Goal: Task Accomplishment & Management: Complete application form

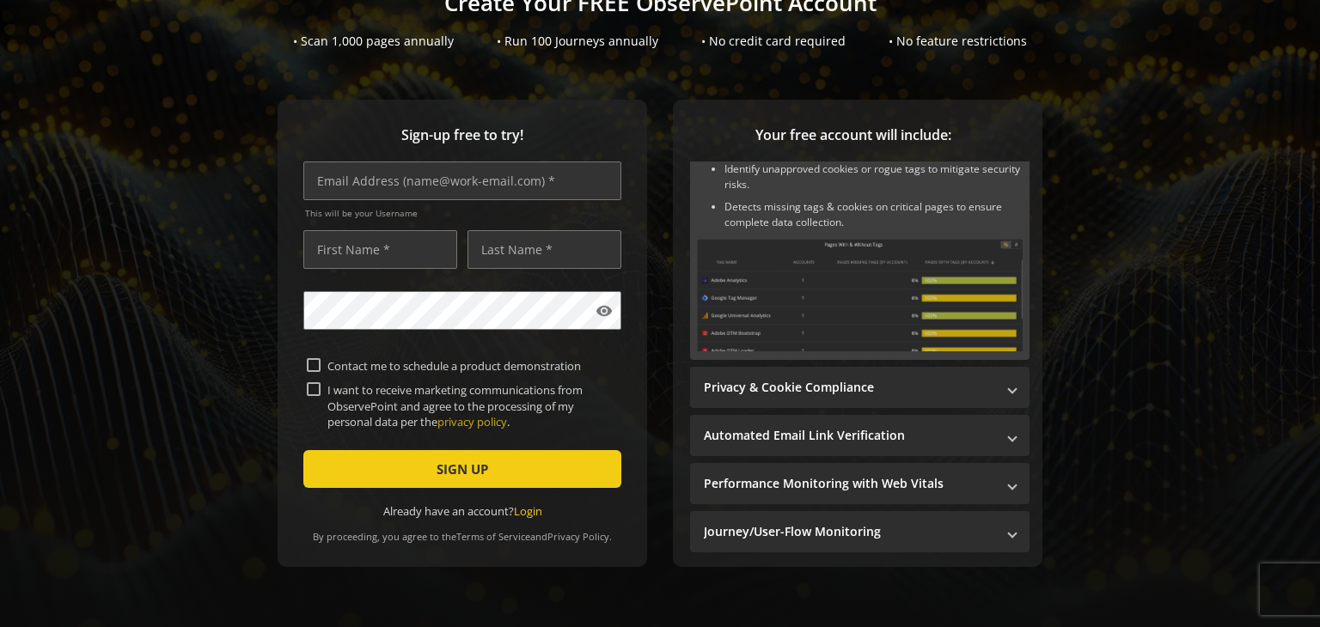
scroll to position [81, 0]
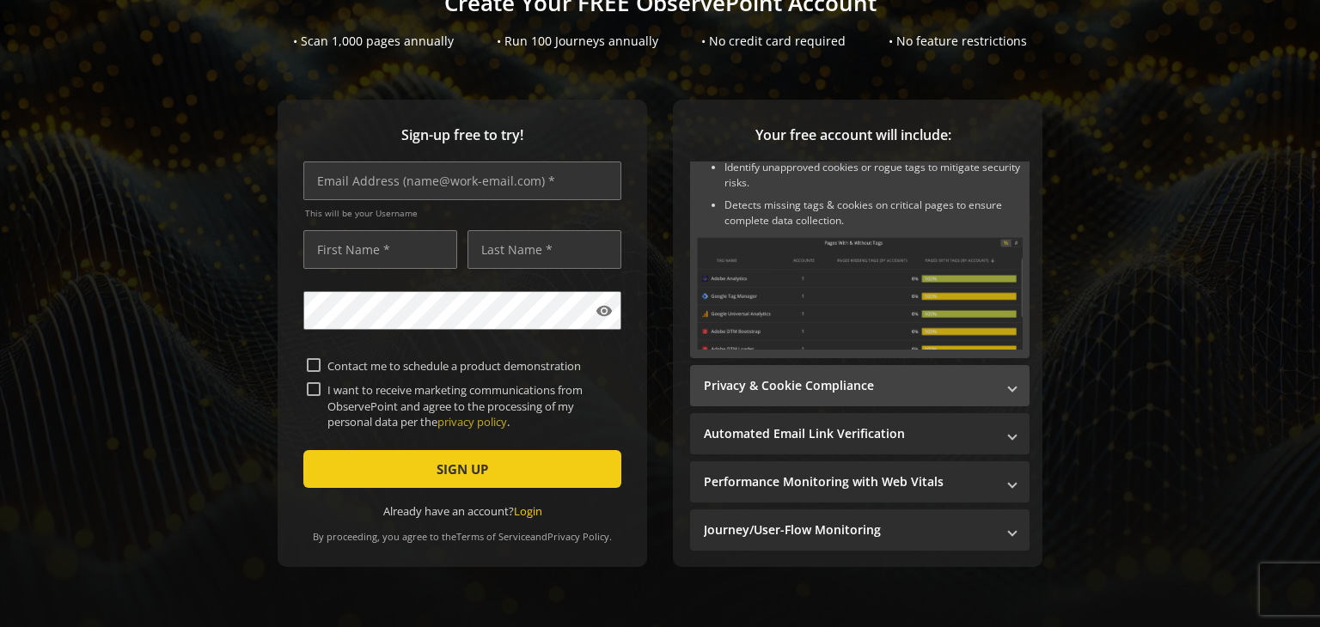
click at [812, 382] on mat-panel-title "Privacy & Cookie Compliance" at bounding box center [849, 385] width 291 height 17
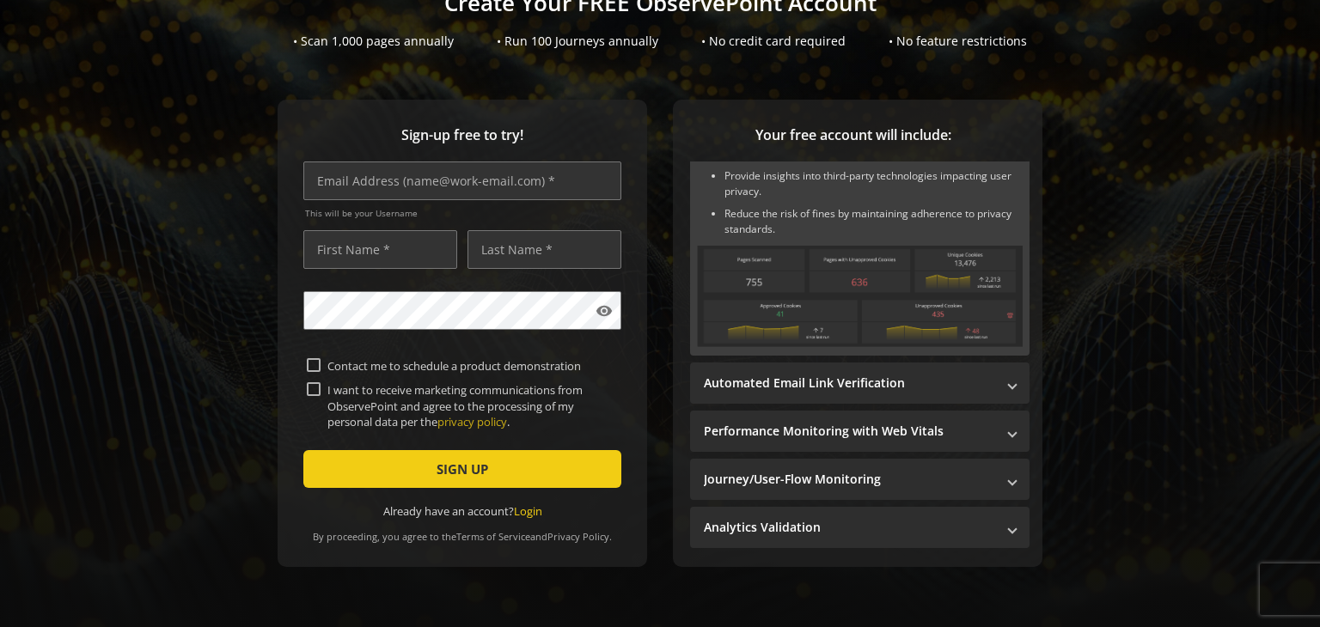
scroll to position [122, 0]
click at [812, 382] on mat-panel-title "Automated Email Link Verification" at bounding box center [849, 381] width 291 height 17
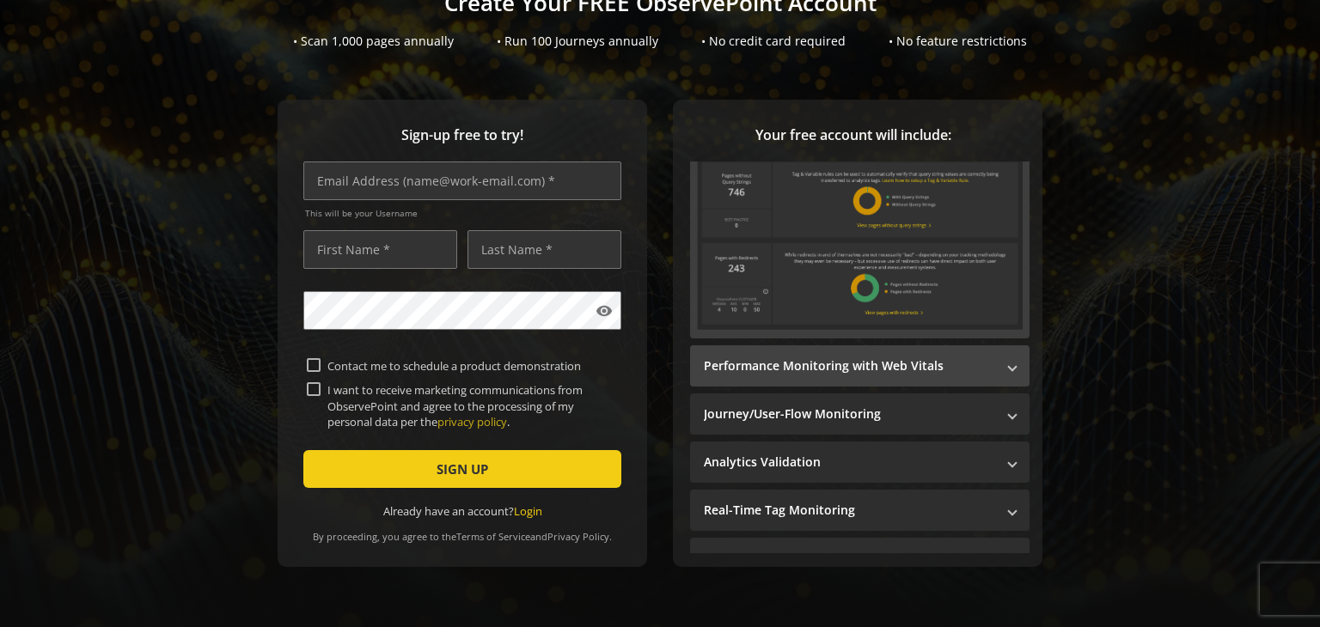
scroll to position [260, 0]
click at [811, 363] on mat-panel-title "Performance Monitoring with Web Vitals" at bounding box center [849, 364] width 291 height 17
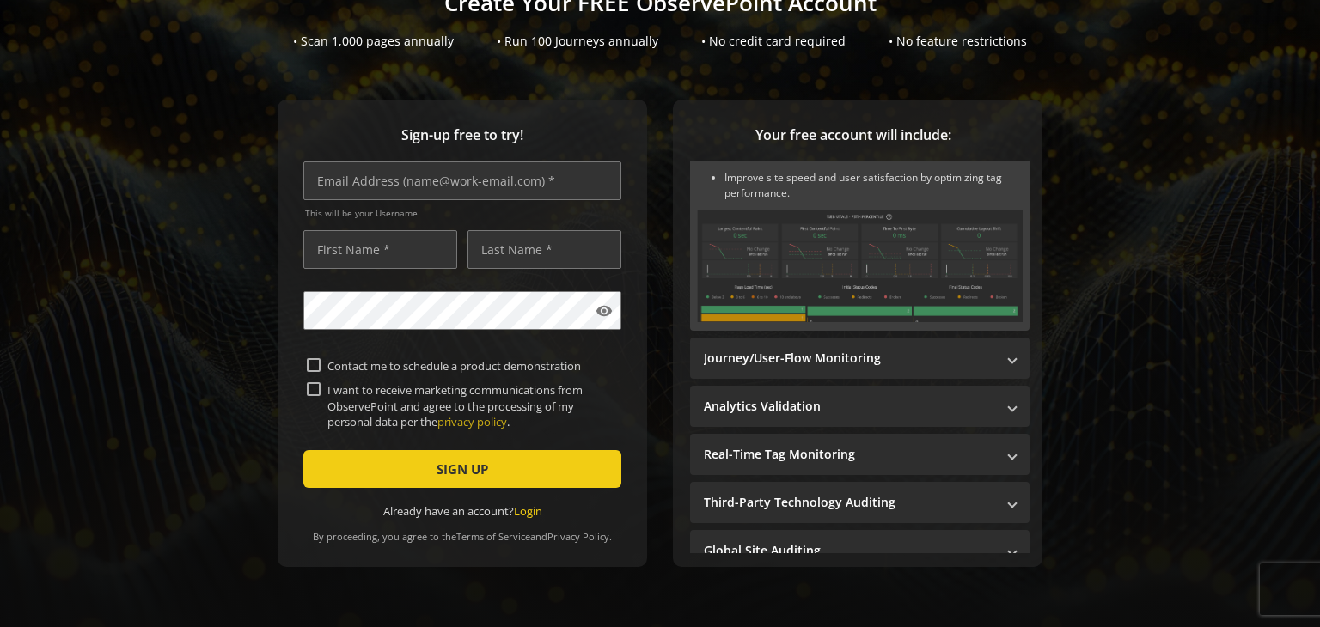
click at [811, 363] on mat-panel-title "Journey/User-Flow Monitoring" at bounding box center [849, 358] width 291 height 17
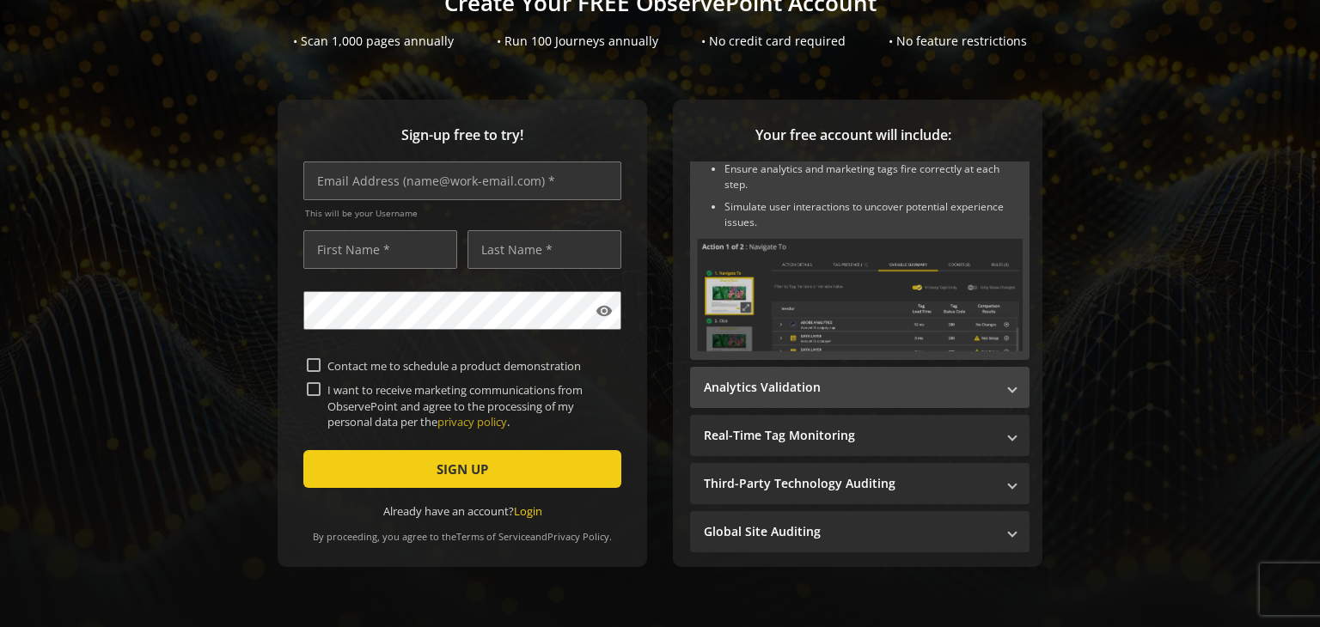
click at [808, 390] on mat-panel-title "Analytics Validation" at bounding box center [849, 387] width 291 height 17
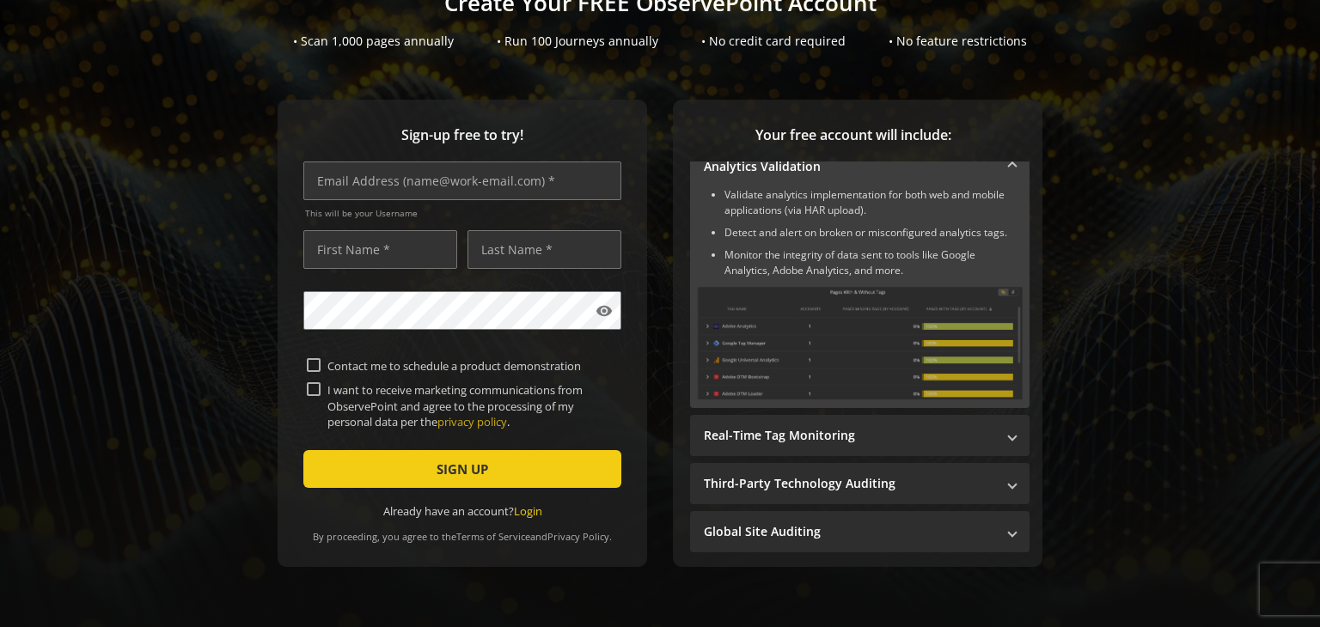
scroll to position [252, 0]
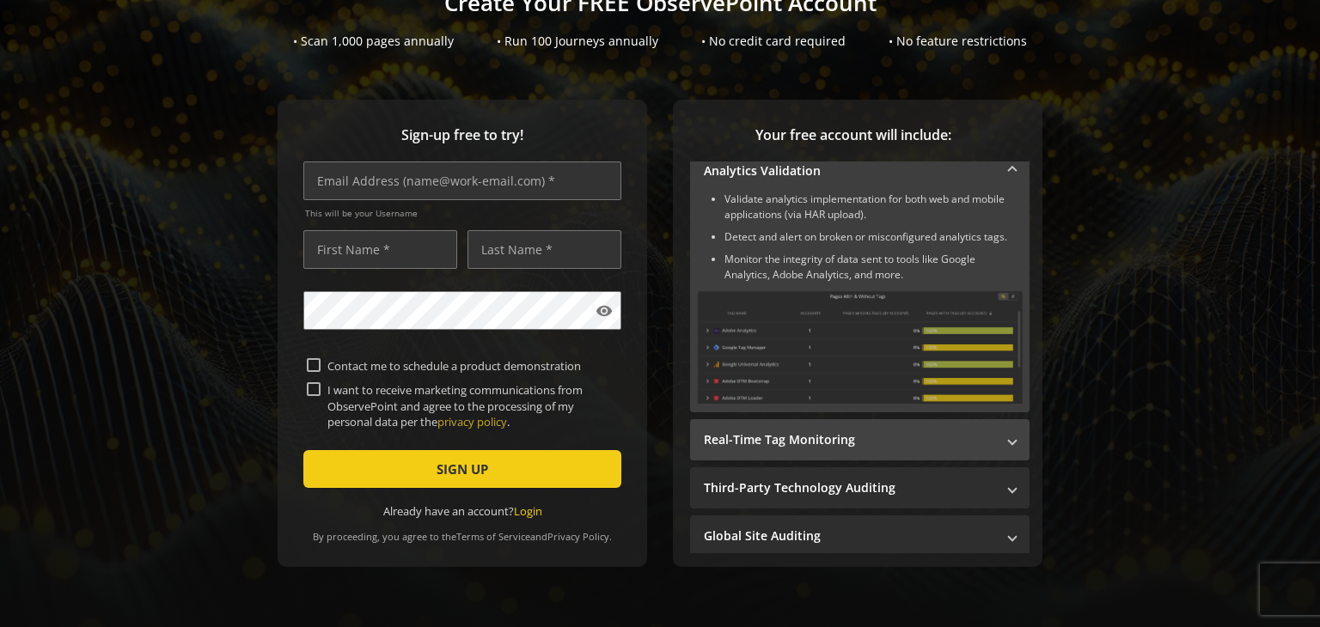
click at [796, 431] on mat-panel-title "Real-Time Tag Monitoring" at bounding box center [849, 439] width 291 height 17
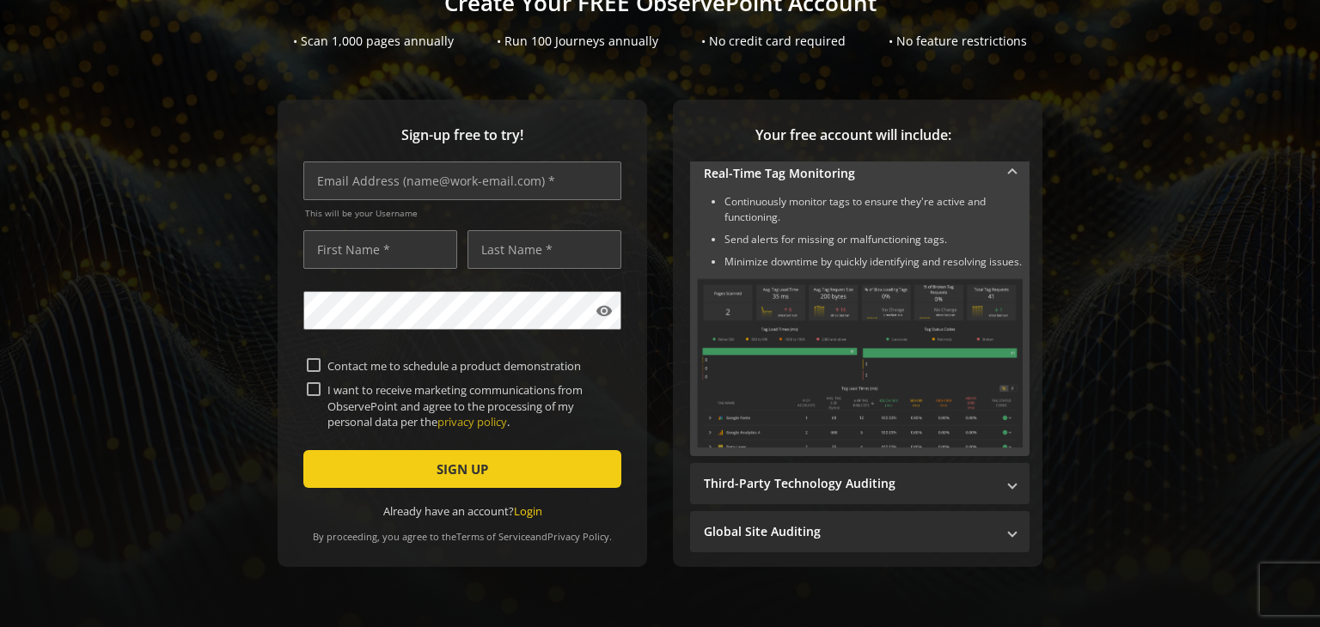
scroll to position [306, 0]
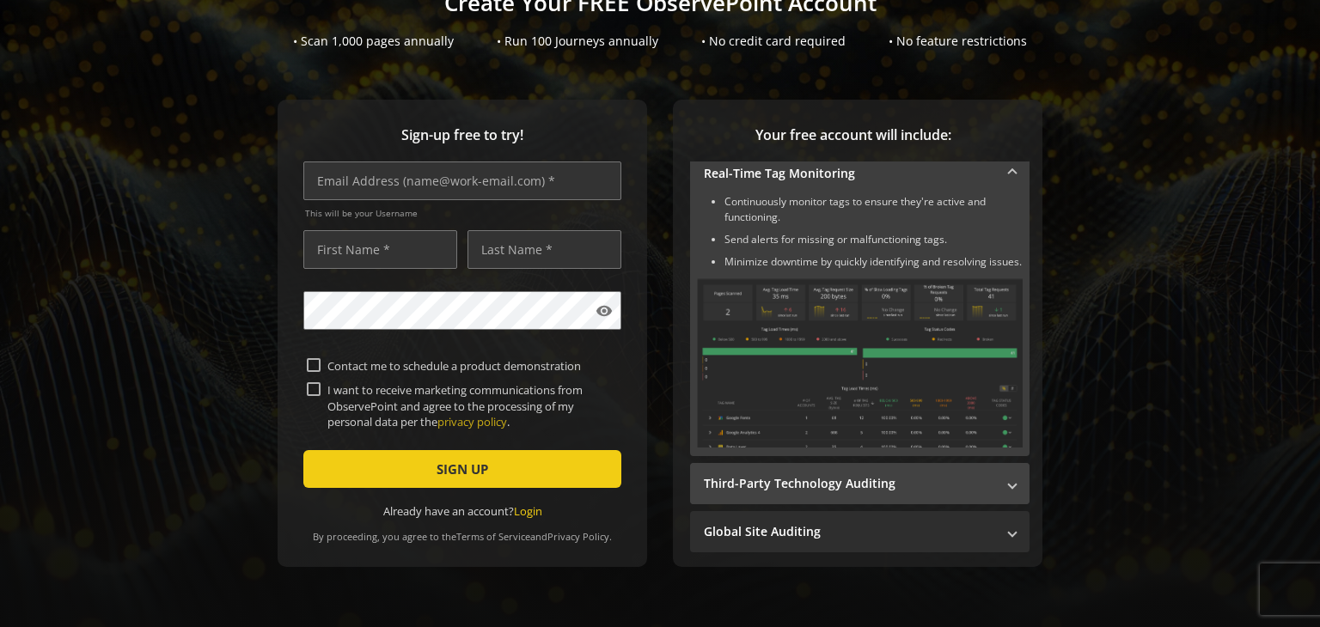
click at [794, 483] on mat-panel-title "Third-Party Technology Auditing" at bounding box center [849, 483] width 291 height 17
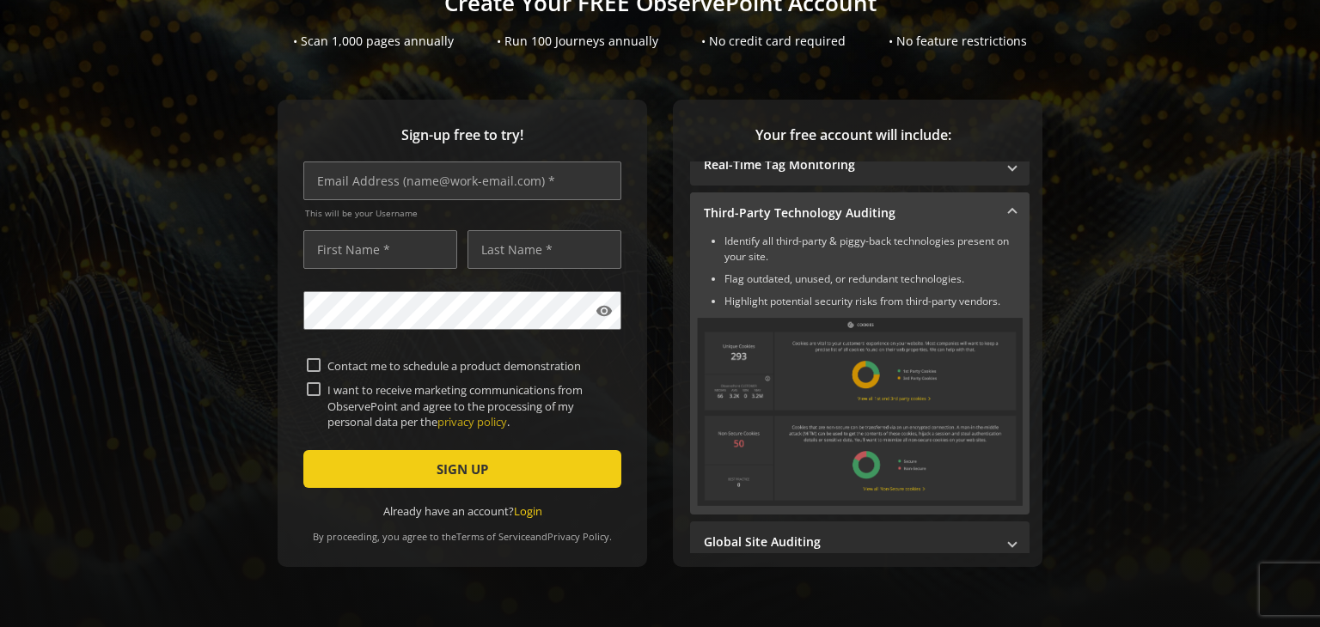
scroll to position [309, 0]
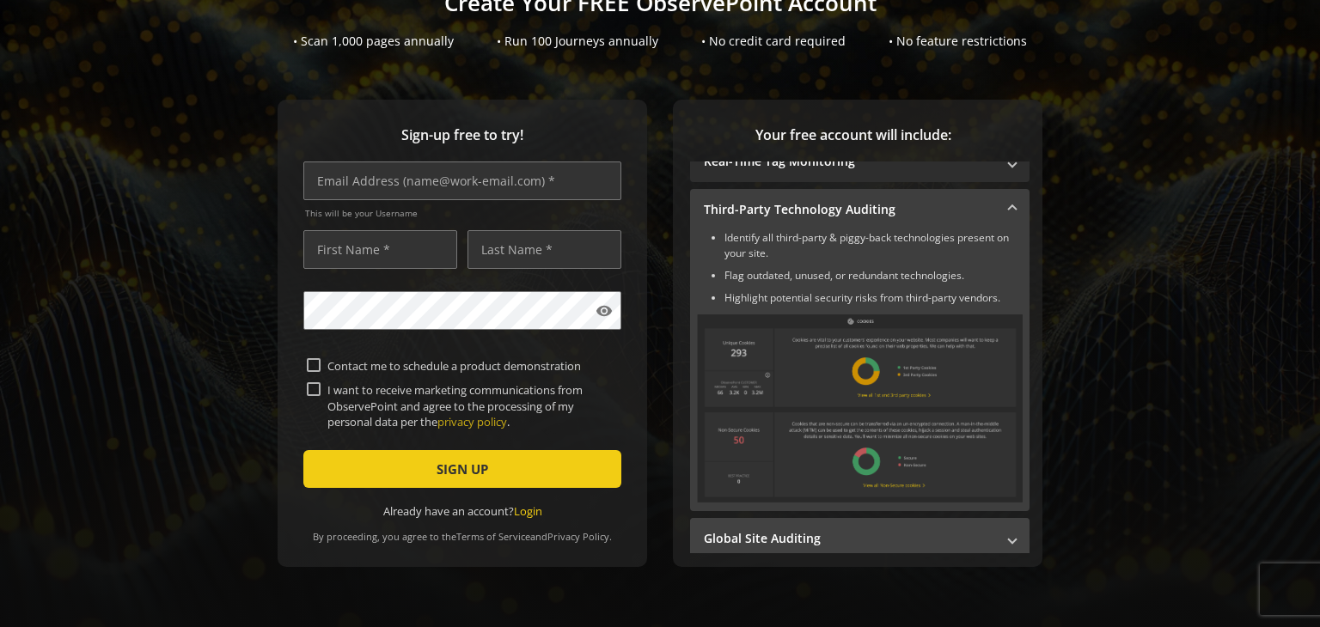
click at [783, 530] on mat-panel-title "Global Site Auditing" at bounding box center [849, 538] width 291 height 17
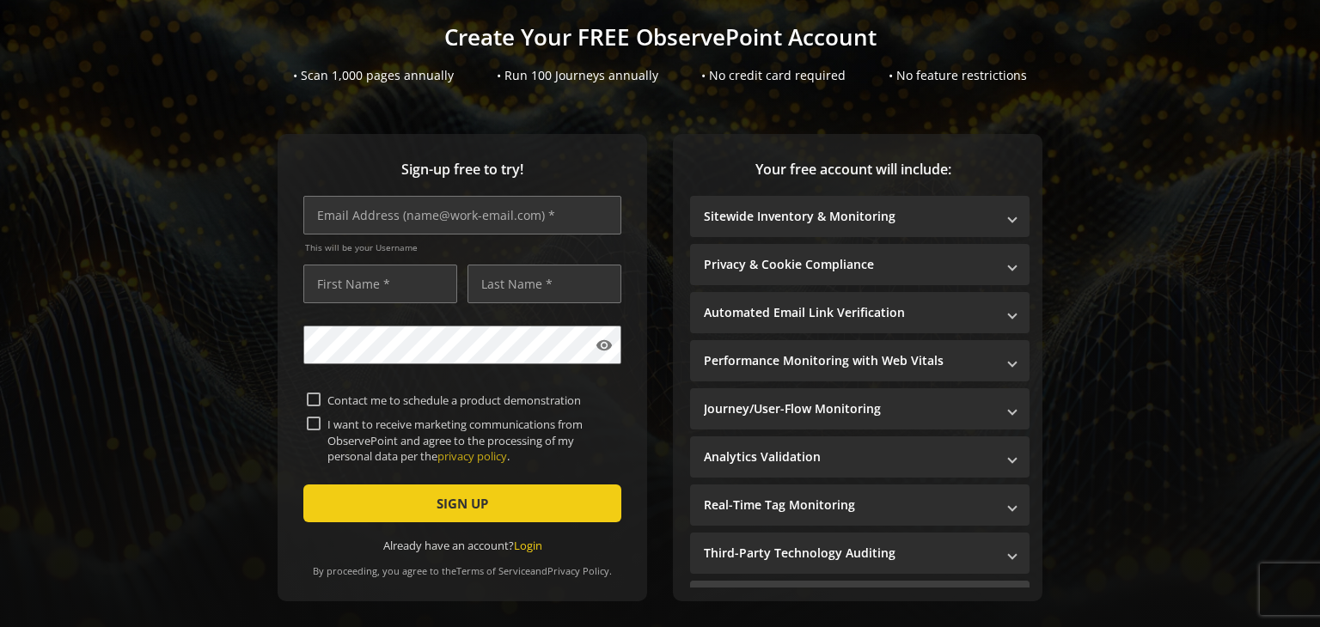
scroll to position [103, 0]
click at [369, 215] on input "text" at bounding box center [462, 215] width 318 height 39
type input "[EMAIL_ADDRESS][DOMAIN_NAME]"
type input "Aman"
type input "Srivastava"
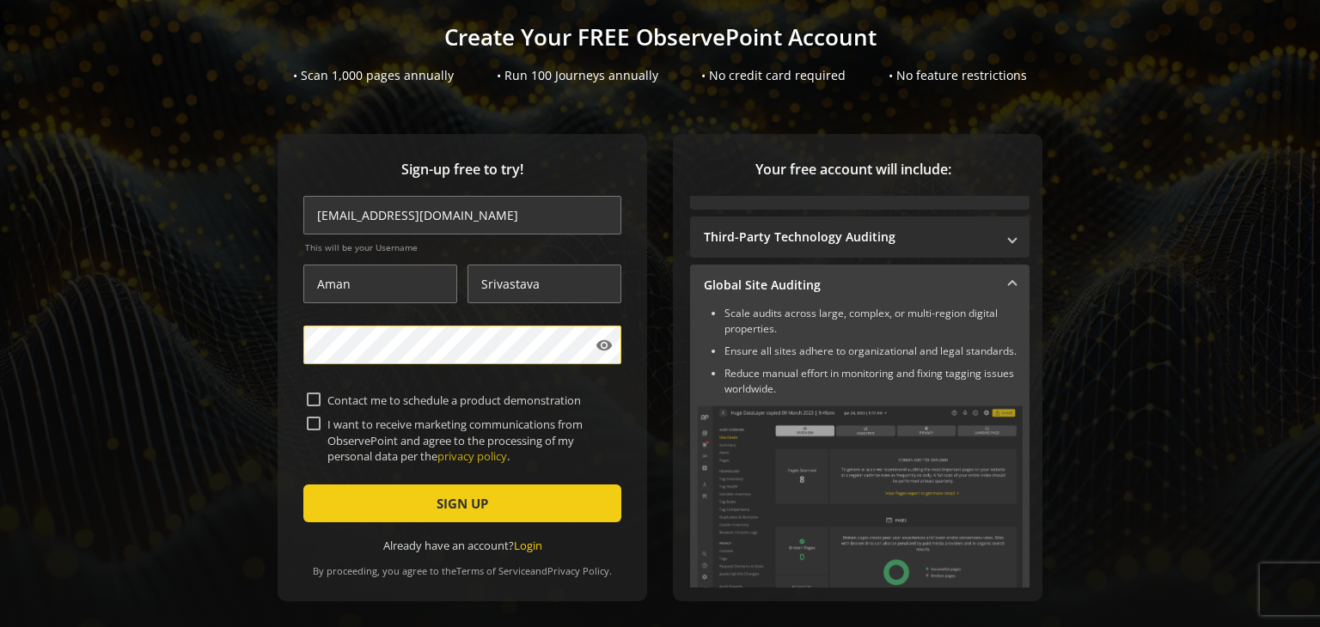
scroll to position [318, 0]
click at [863, 269] on mat-expansion-panel-header "Global Site Auditing" at bounding box center [859, 283] width 339 height 41
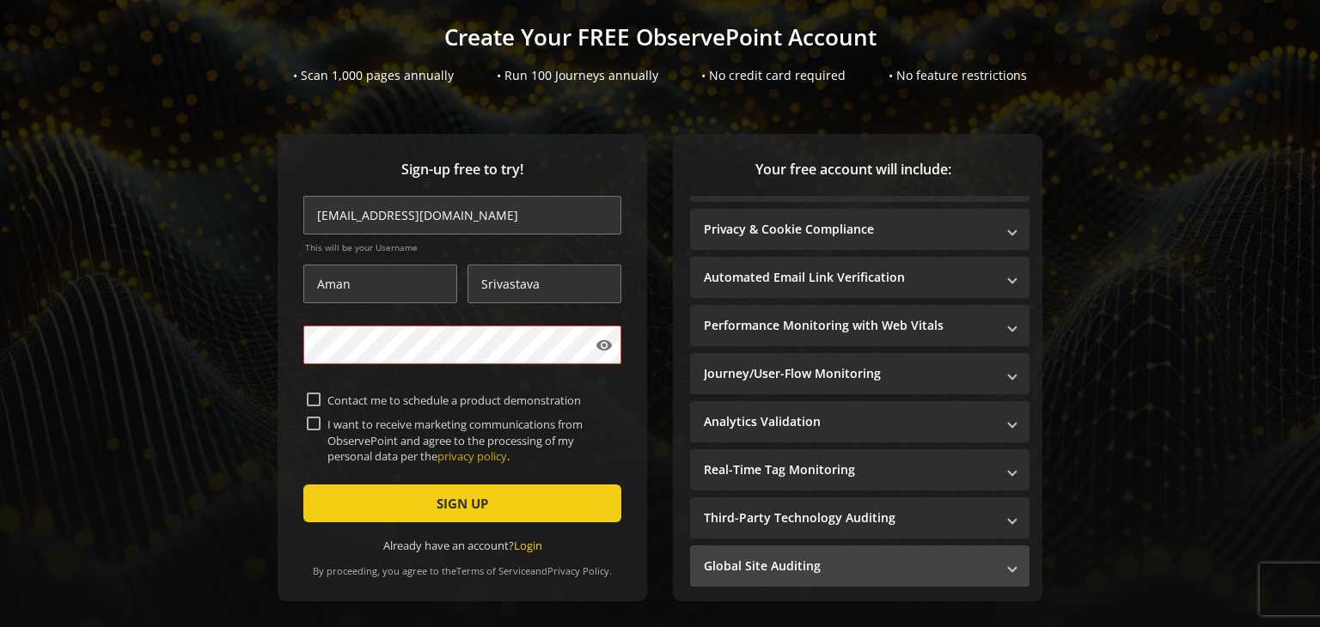
scroll to position [34, 0]
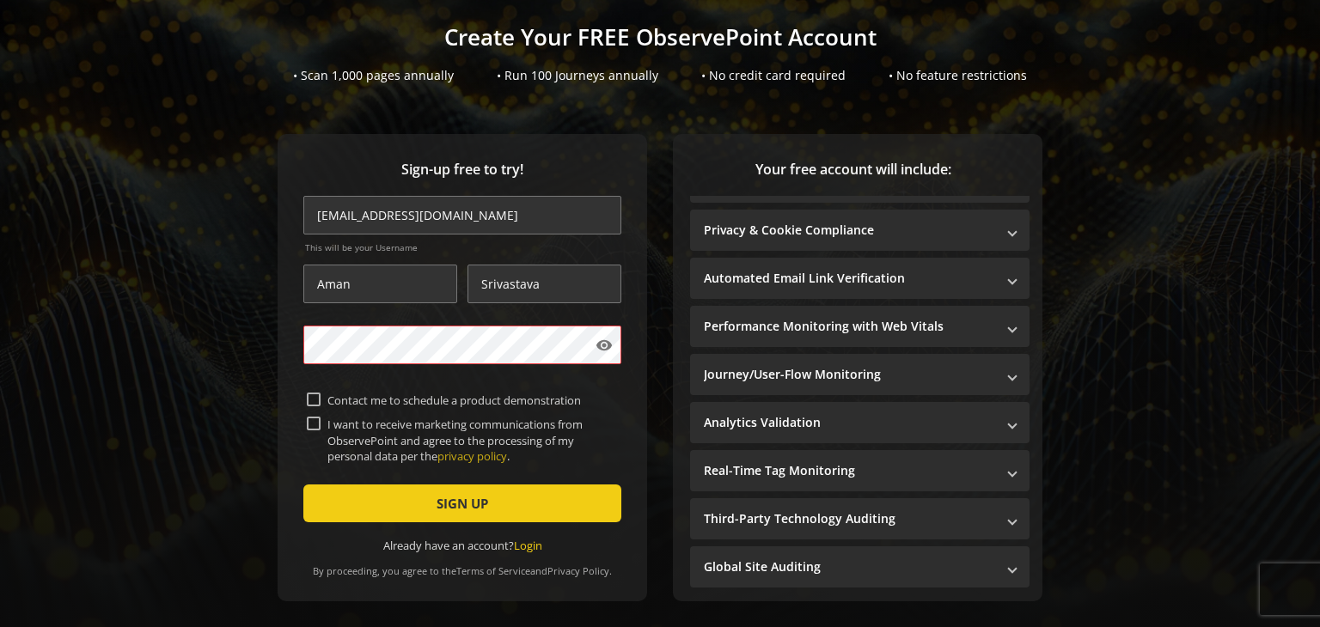
click at [250, 338] on div "Sign-up free to try! [EMAIL_ADDRESS][DOMAIN_NAME] This will be your Username [P…" at bounding box center [660, 385] width 1279 height 503
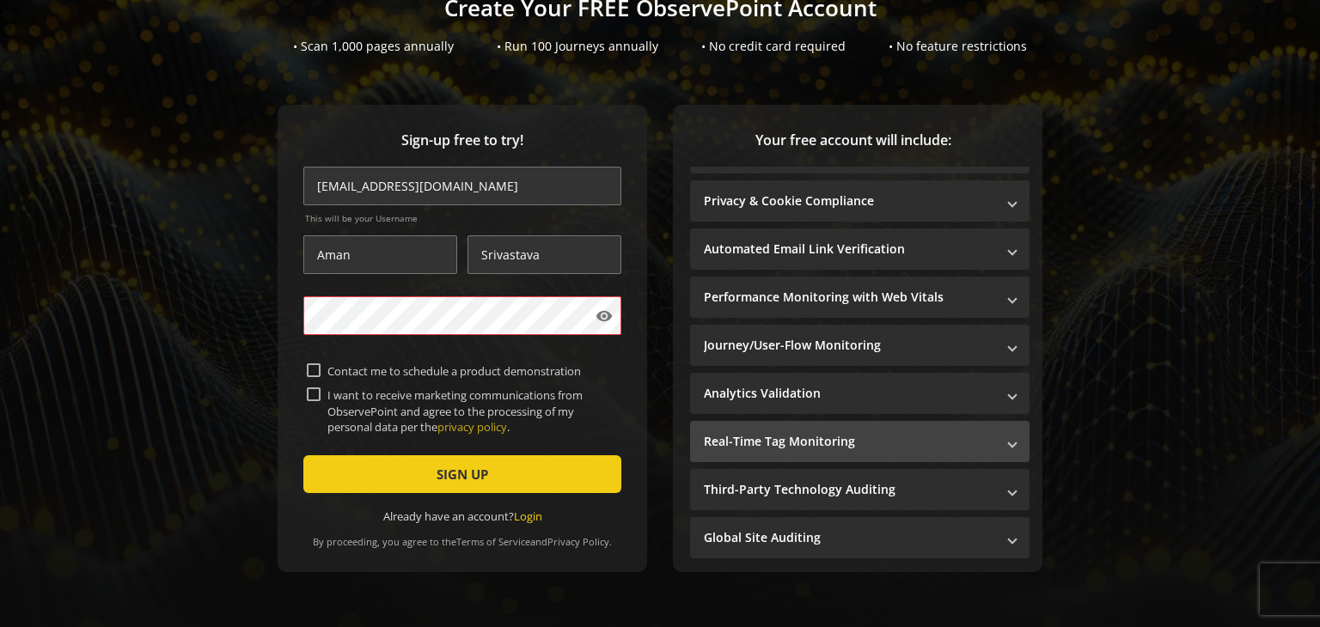
click at [837, 437] on mat-panel-title "Real-Time Tag Monitoring" at bounding box center [849, 441] width 291 height 17
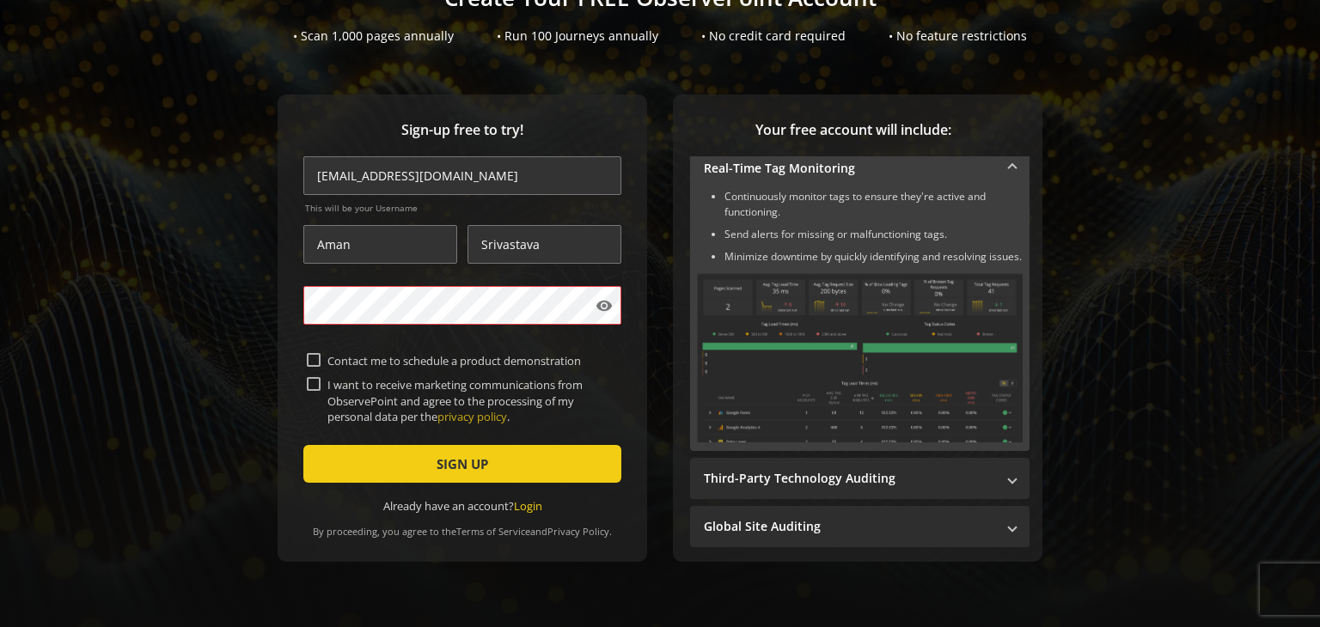
scroll to position [176, 0]
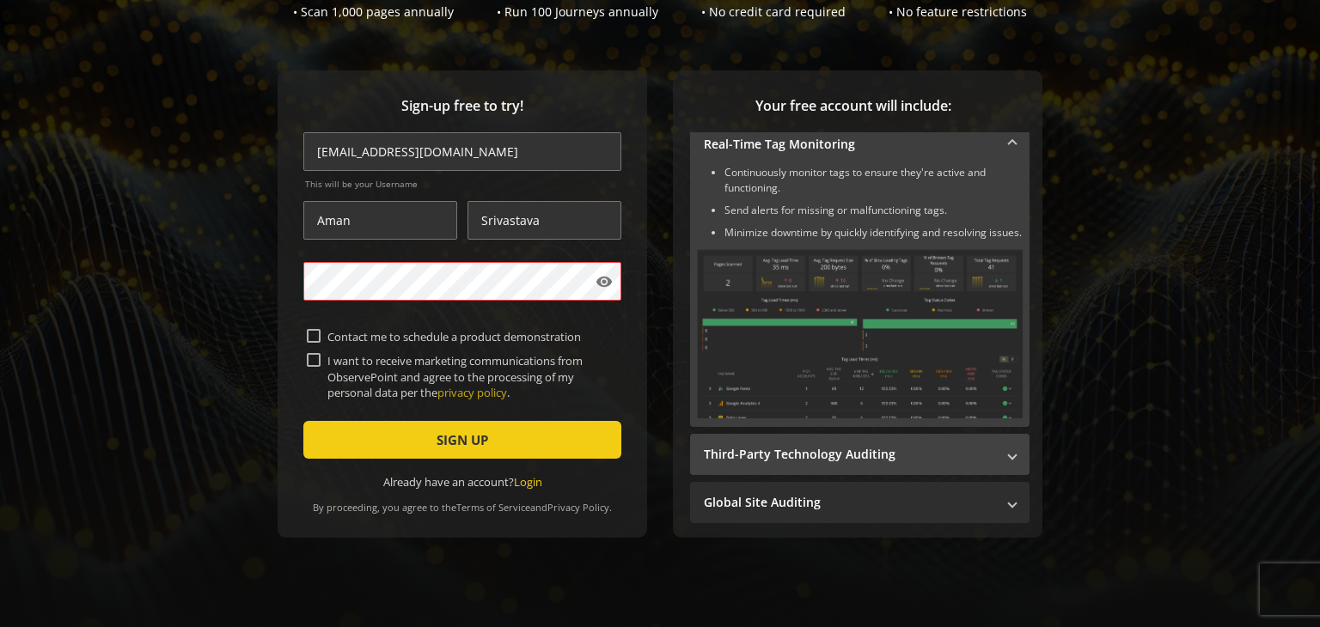
click at [825, 453] on mat-panel-title "Third-Party Technology Auditing" at bounding box center [849, 454] width 291 height 17
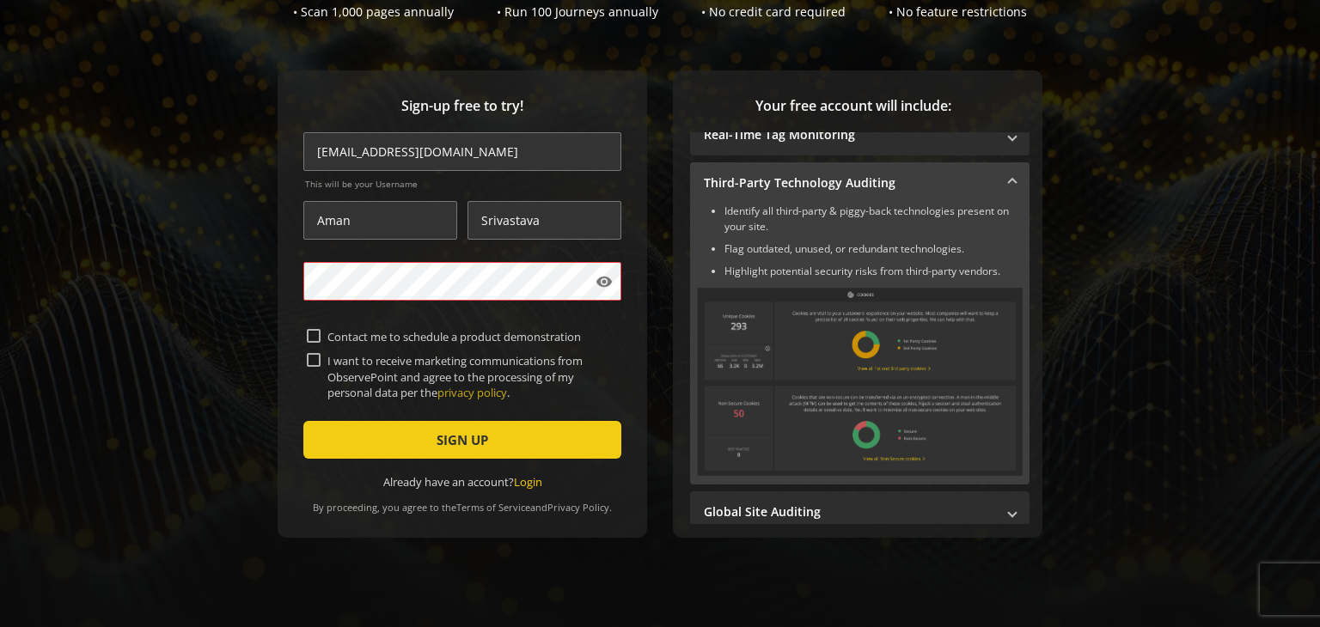
scroll to position [309, 0]
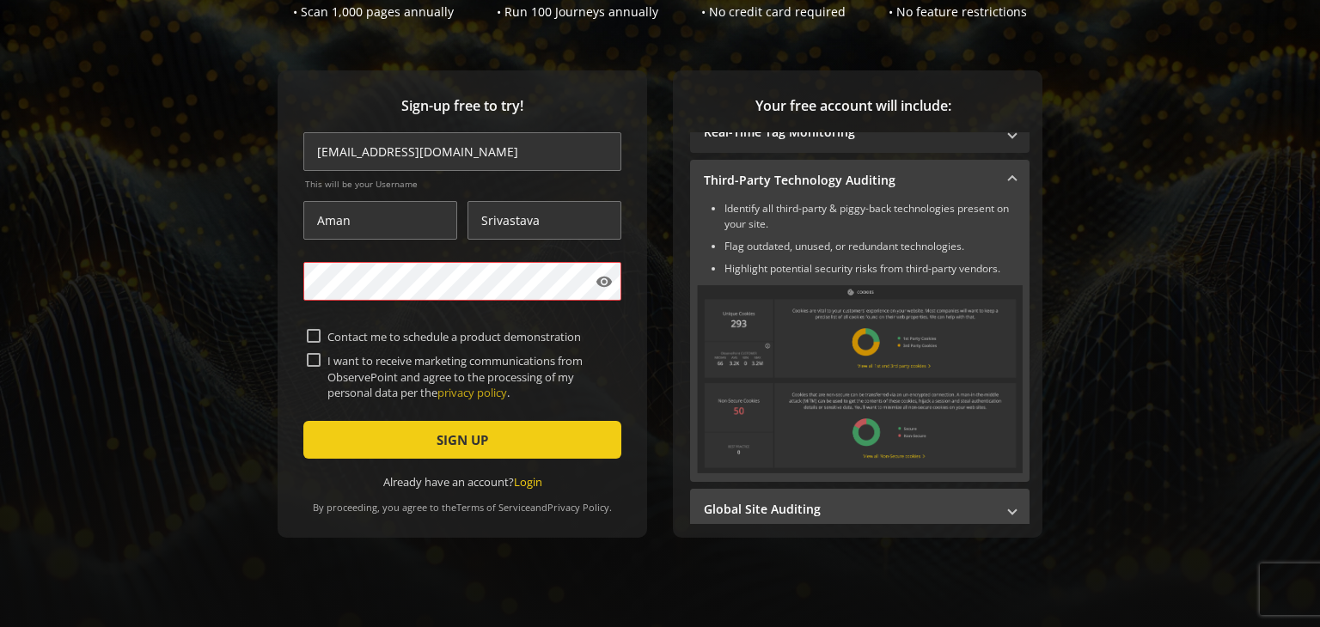
click at [823, 501] on mat-panel-title "Global Site Auditing" at bounding box center [849, 509] width 291 height 17
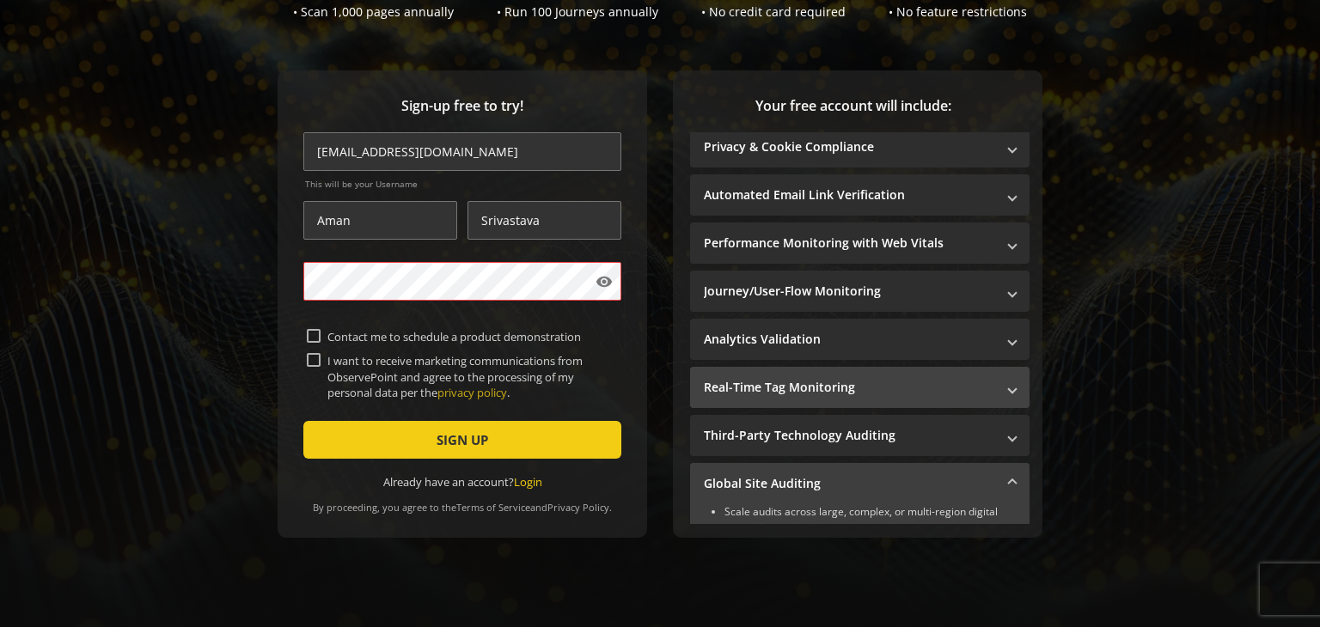
scroll to position [0, 0]
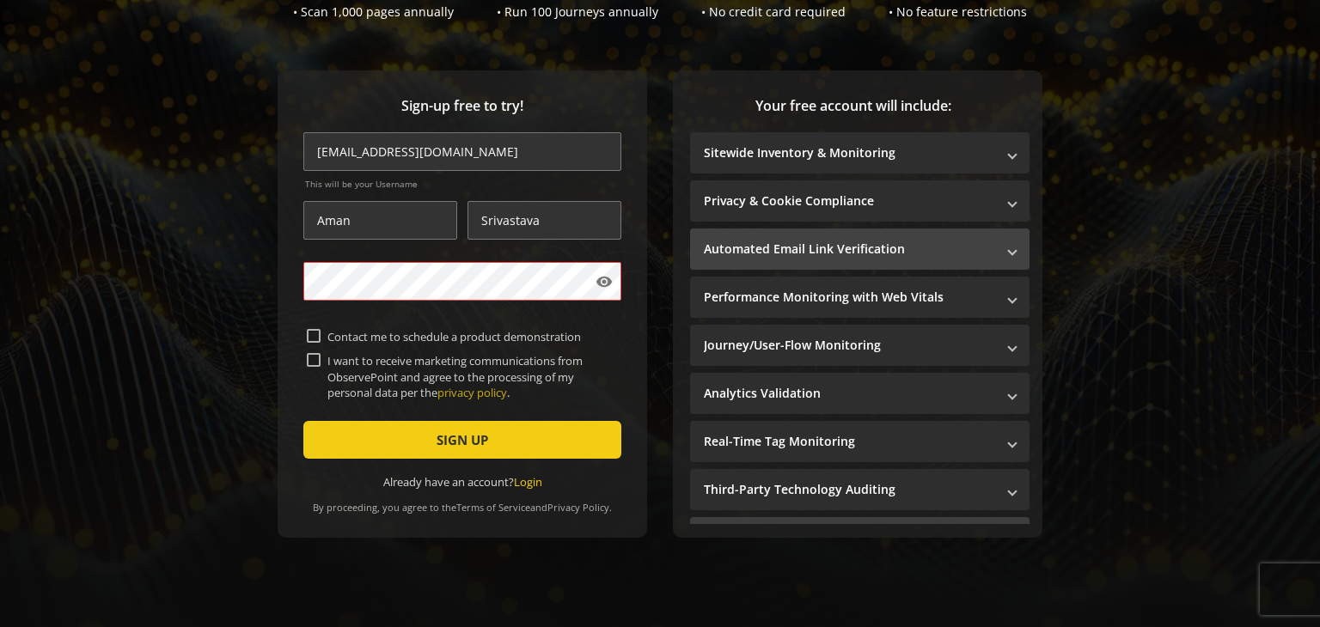
click at [815, 241] on mat-panel-title "Automated Email Link Verification" at bounding box center [849, 249] width 291 height 17
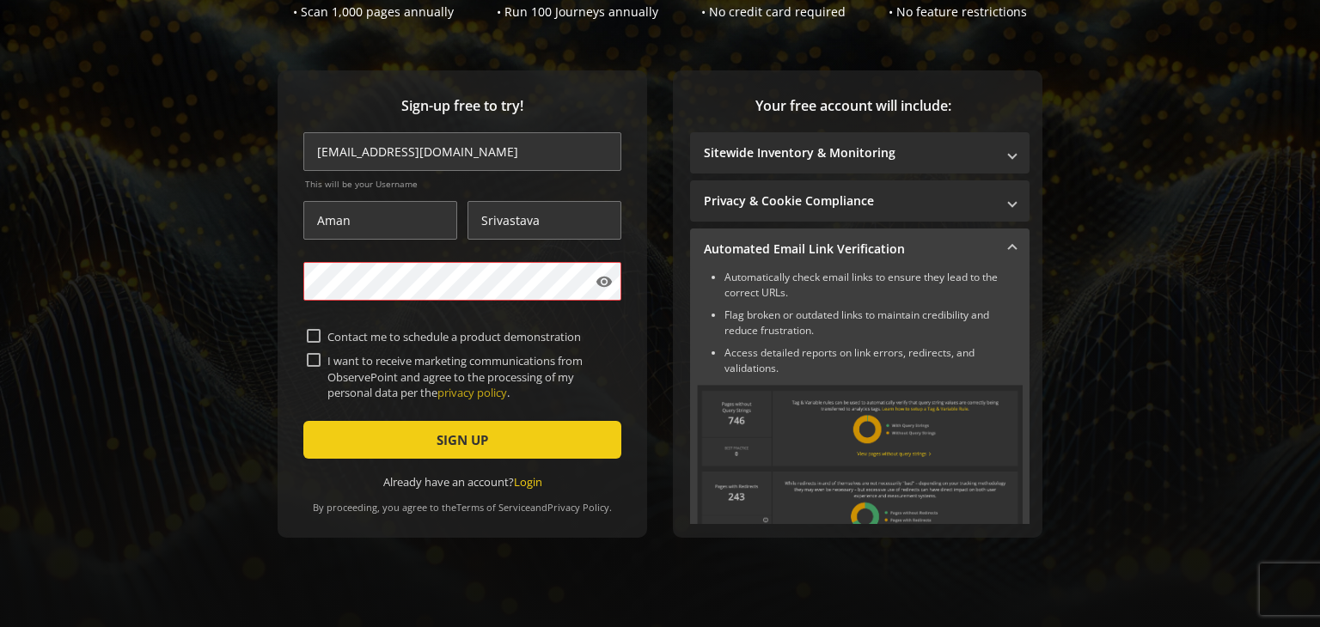
click at [815, 241] on mat-panel-title "Automated Email Link Verification" at bounding box center [849, 249] width 291 height 17
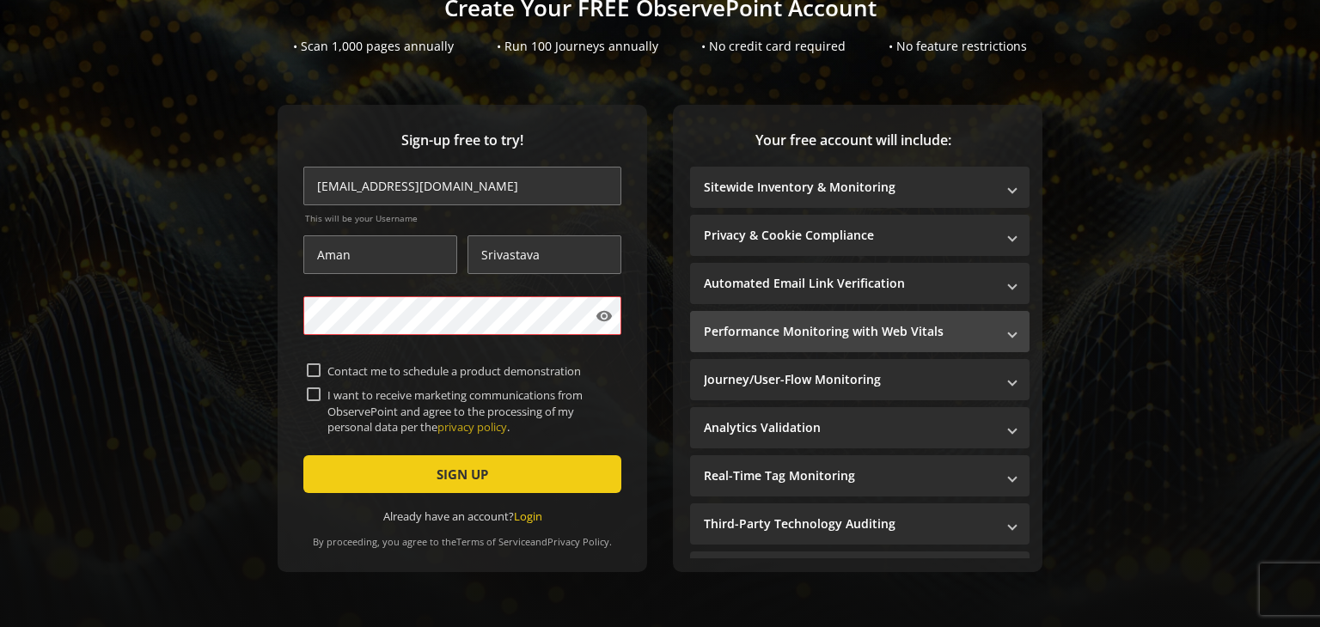
scroll to position [34, 0]
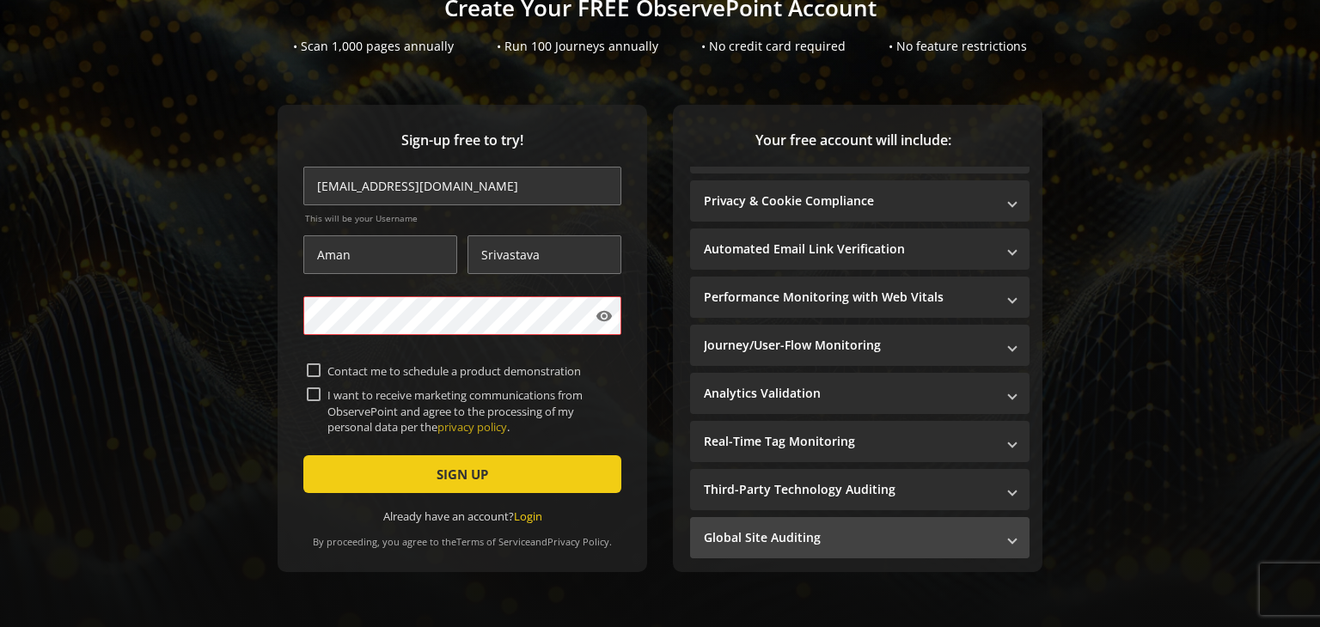
click at [865, 529] on mat-panel-title "Global Site Auditing" at bounding box center [849, 537] width 291 height 17
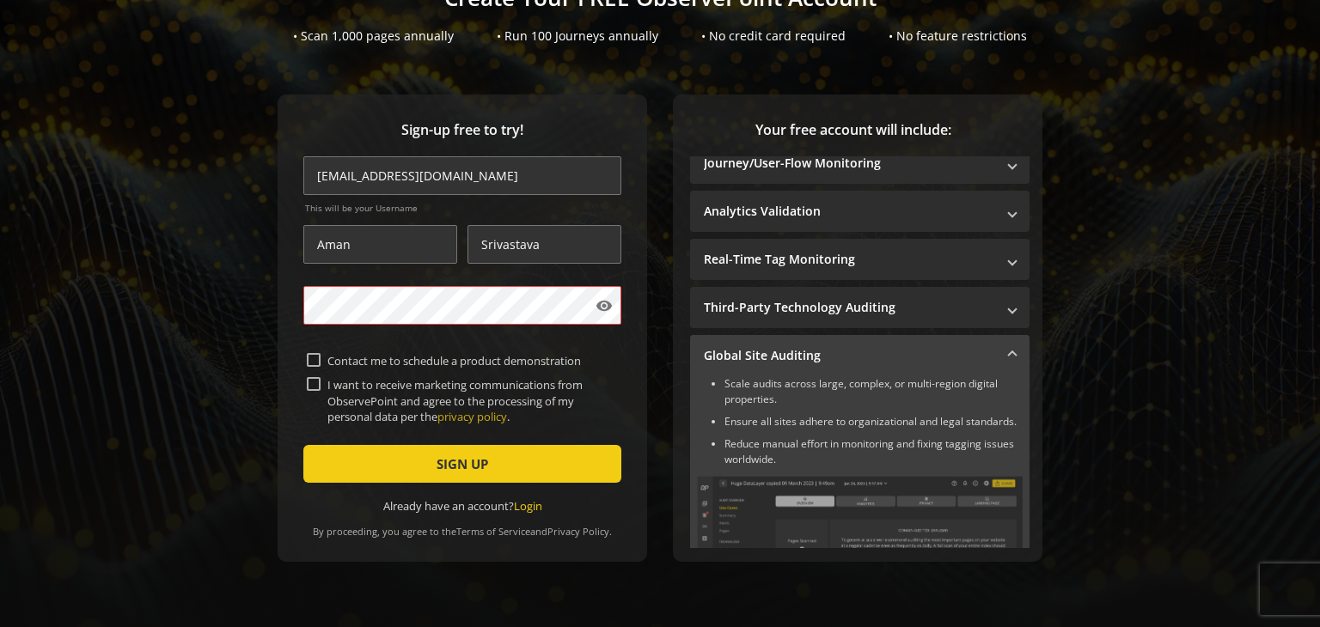
scroll to position [209, 0]
click at [808, 363] on mat-expansion-panel-header "Global Site Auditing" at bounding box center [859, 353] width 339 height 41
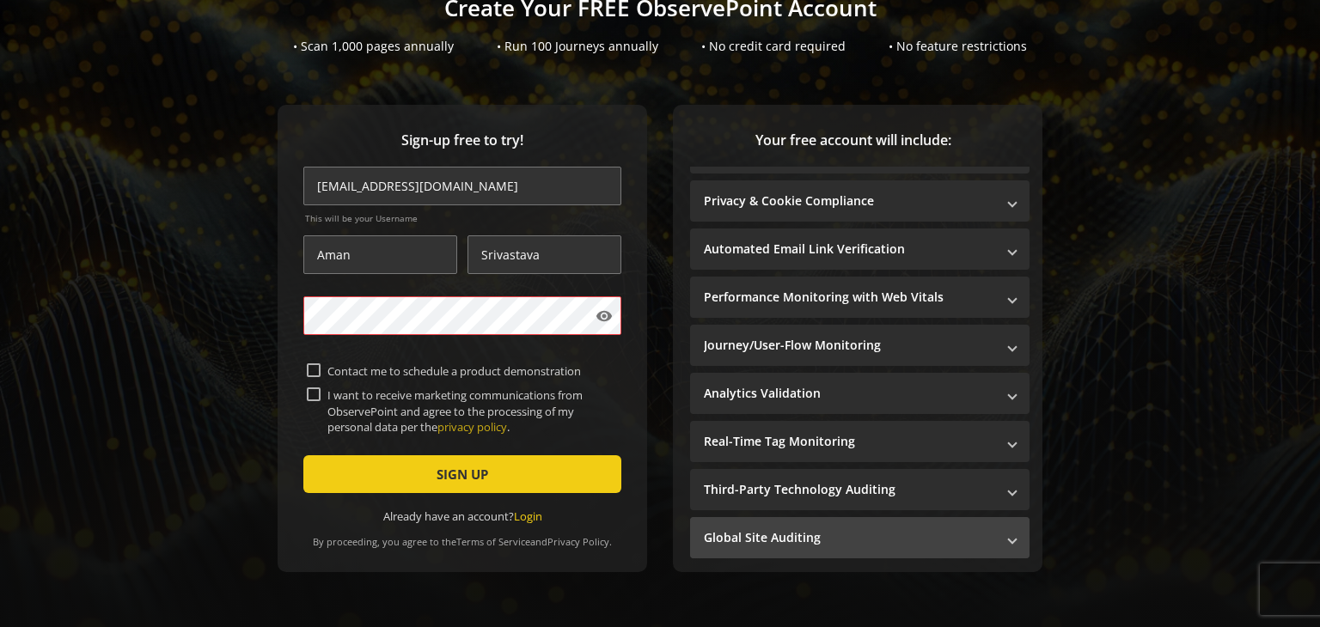
scroll to position [0, 0]
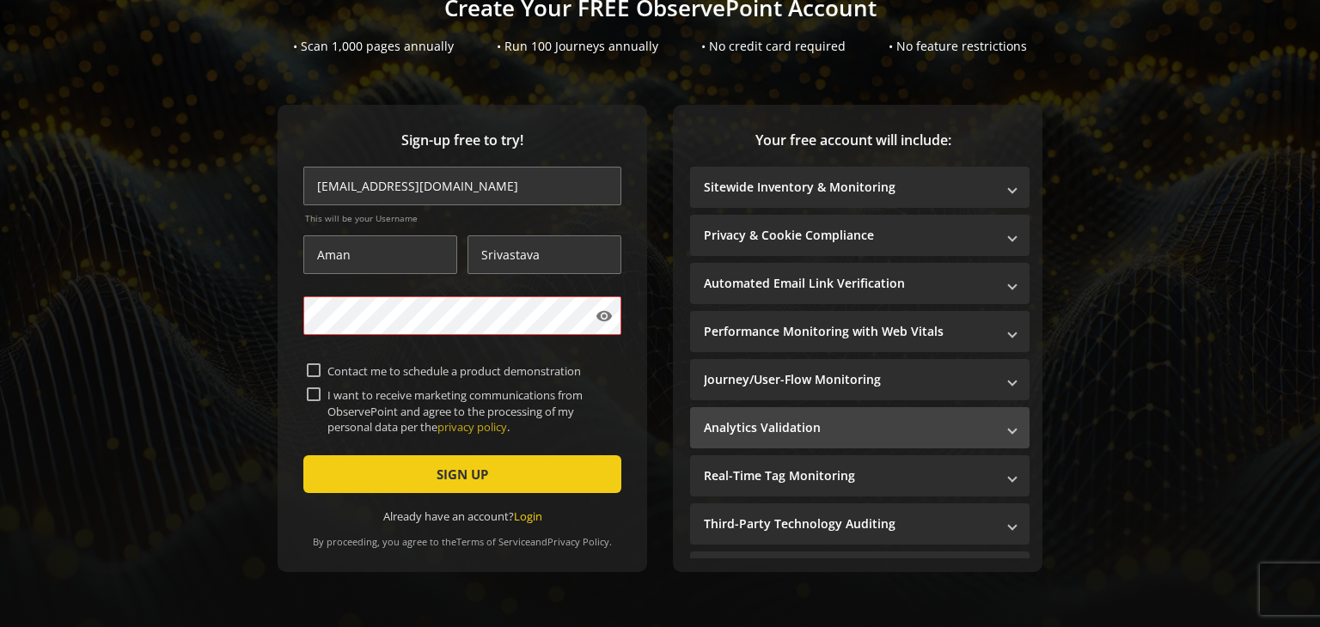
click at [757, 419] on mat-panel-title "Analytics Validation" at bounding box center [849, 427] width 291 height 17
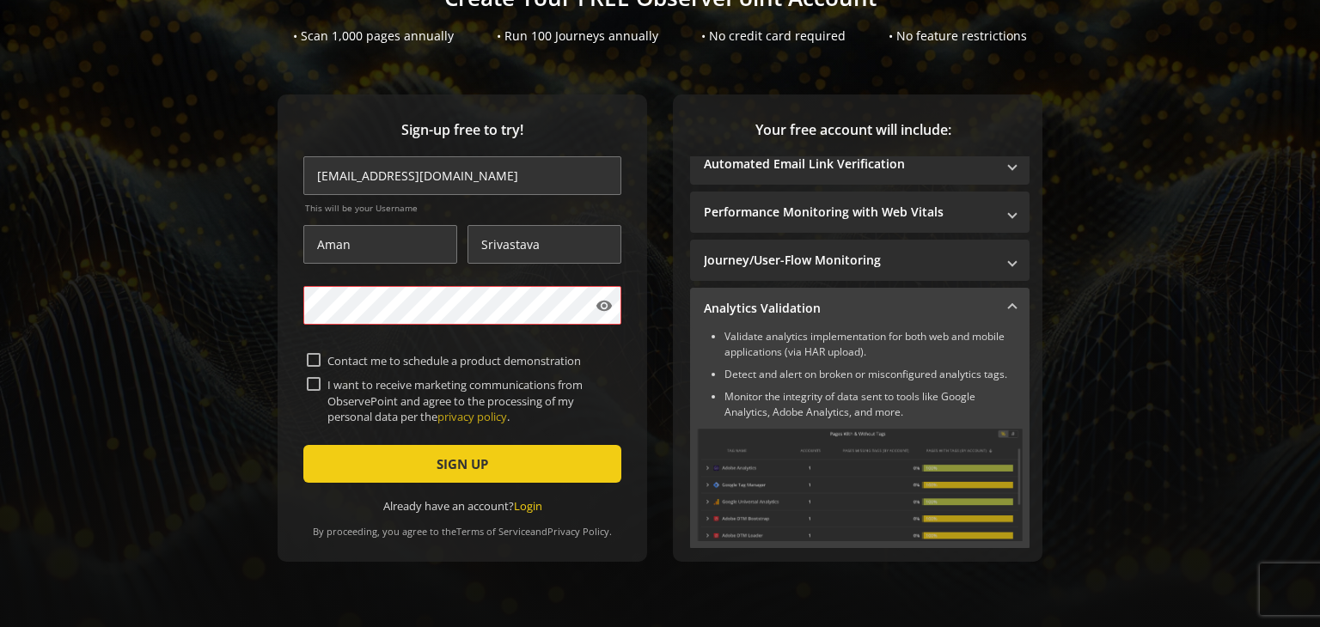
scroll to position [110, 0]
drag, startPoint x: 282, startPoint y: 6, endPoint x: 432, endPoint y: 71, distance: 163.9
click at [432, 71] on sign-up "Create Your FREE ObservePoint Account • Scan 1,000 pages annually • Run 100 Jou…" at bounding box center [660, 313] width 1320 height 627
drag, startPoint x: 182, startPoint y: 1, endPoint x: 425, endPoint y: 125, distance: 272.8
click at [425, 125] on span "Sign-up free to try!" at bounding box center [462, 130] width 318 height 20
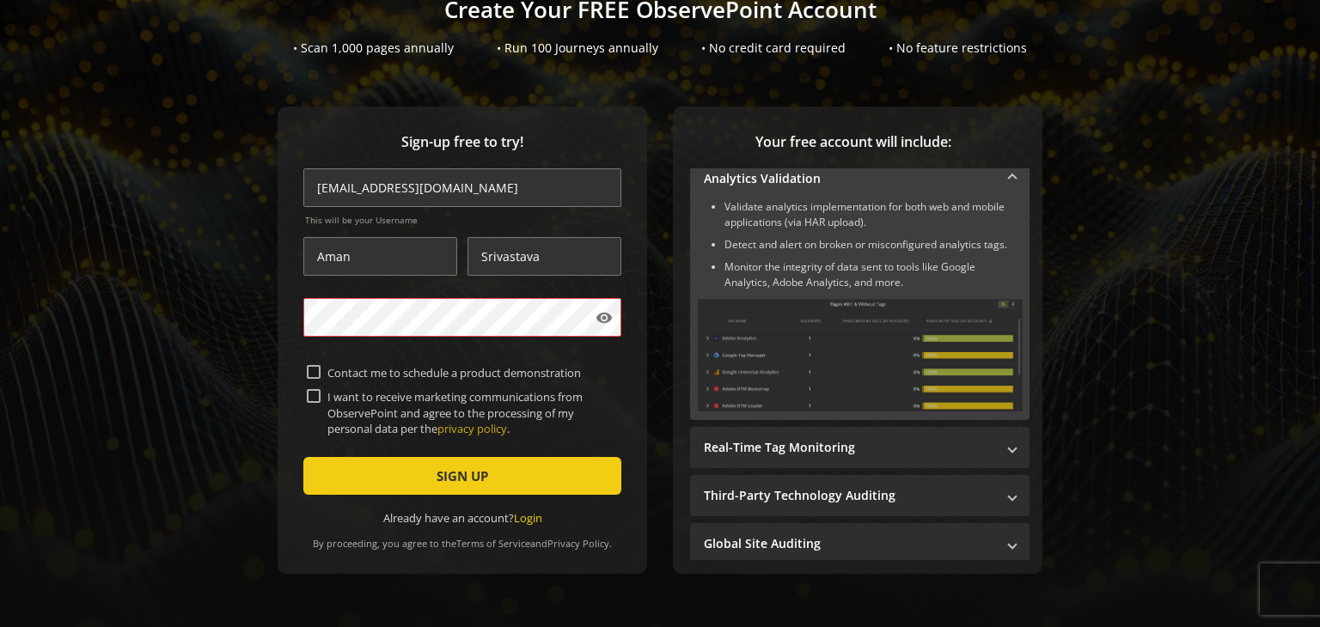
scroll to position [252, 0]
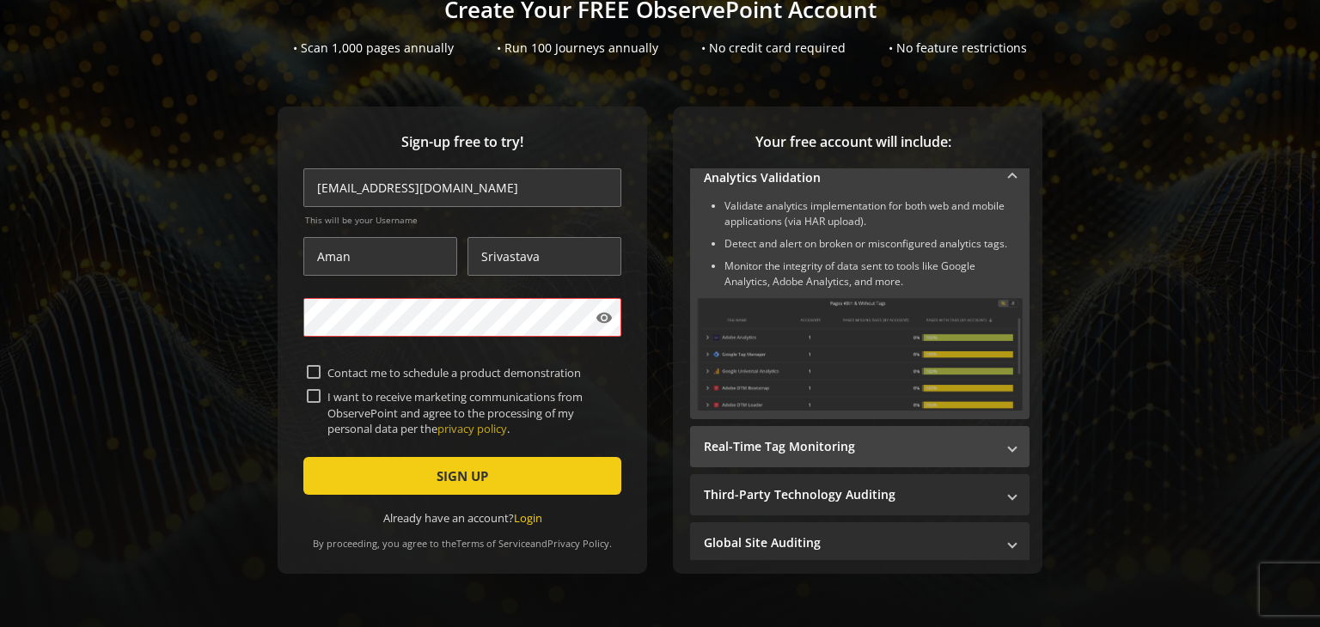
click at [821, 445] on mat-panel-title "Real-Time Tag Monitoring" at bounding box center [849, 446] width 291 height 17
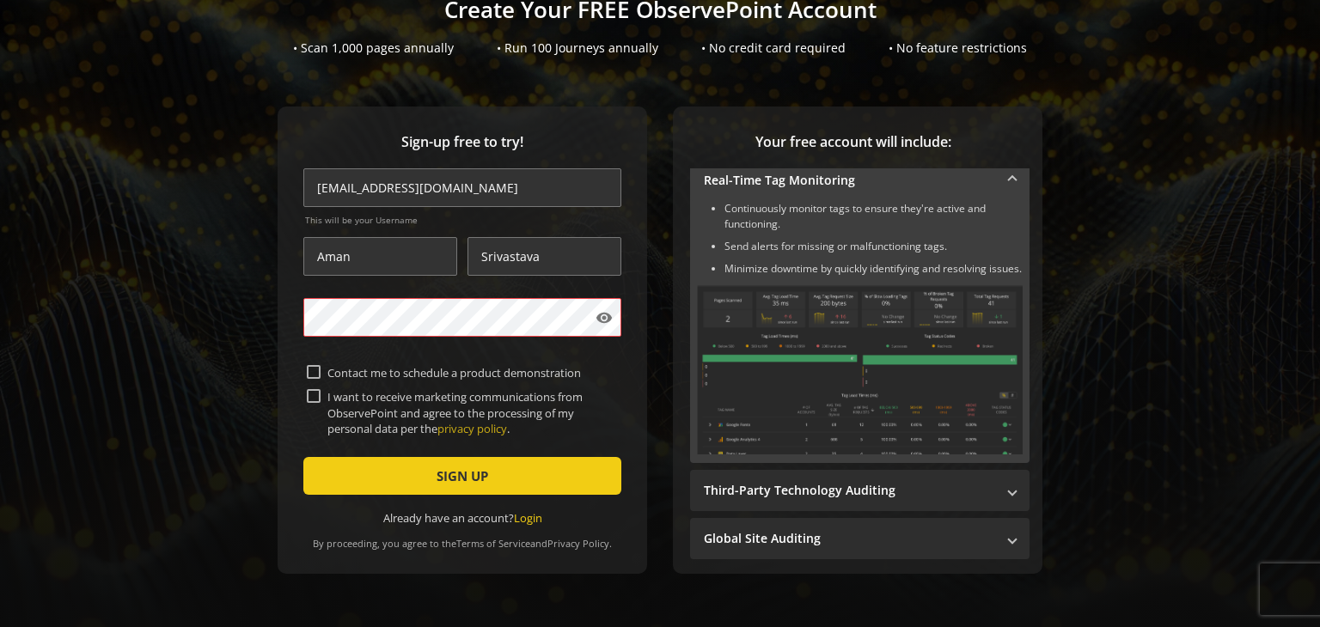
scroll to position [303, 0]
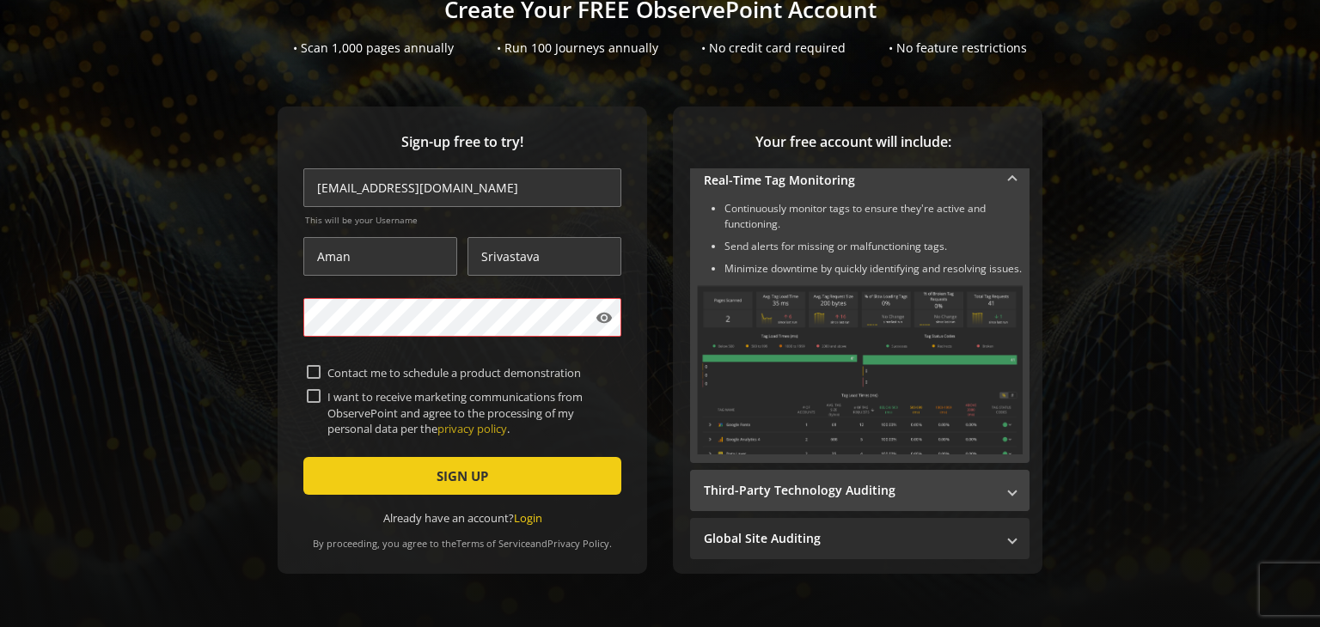
click at [820, 473] on mat-expansion-panel-header "Third-Party Technology Auditing" at bounding box center [859, 490] width 339 height 41
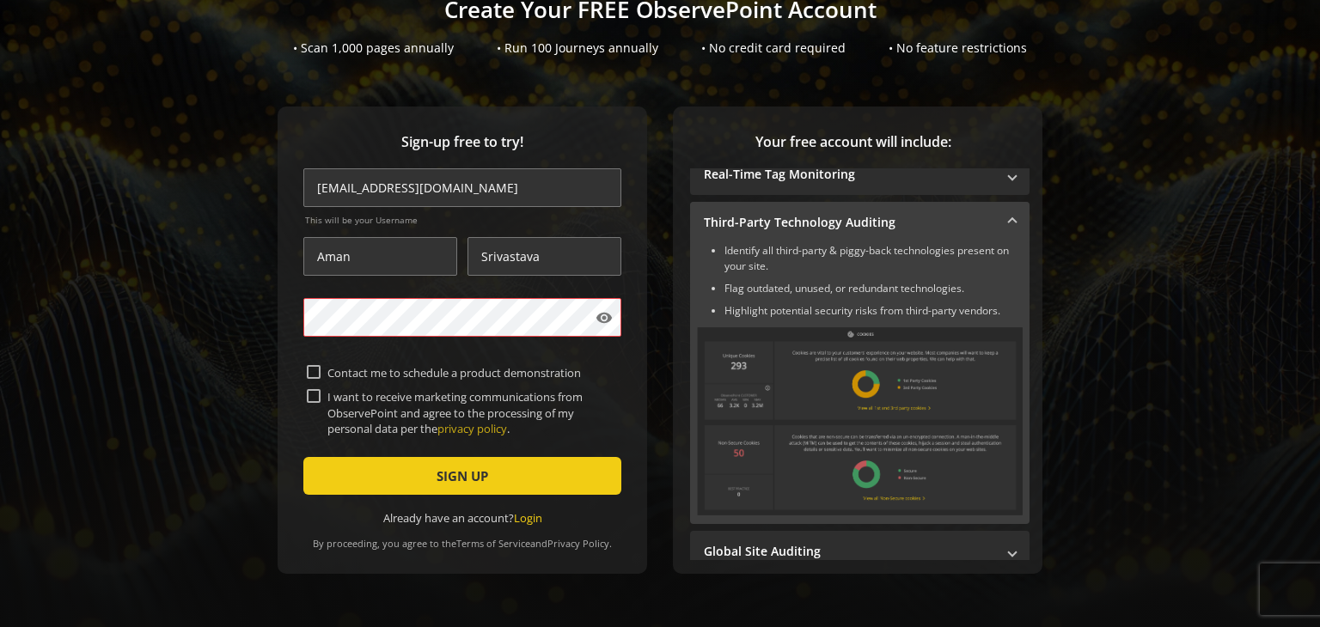
scroll to position [309, 0]
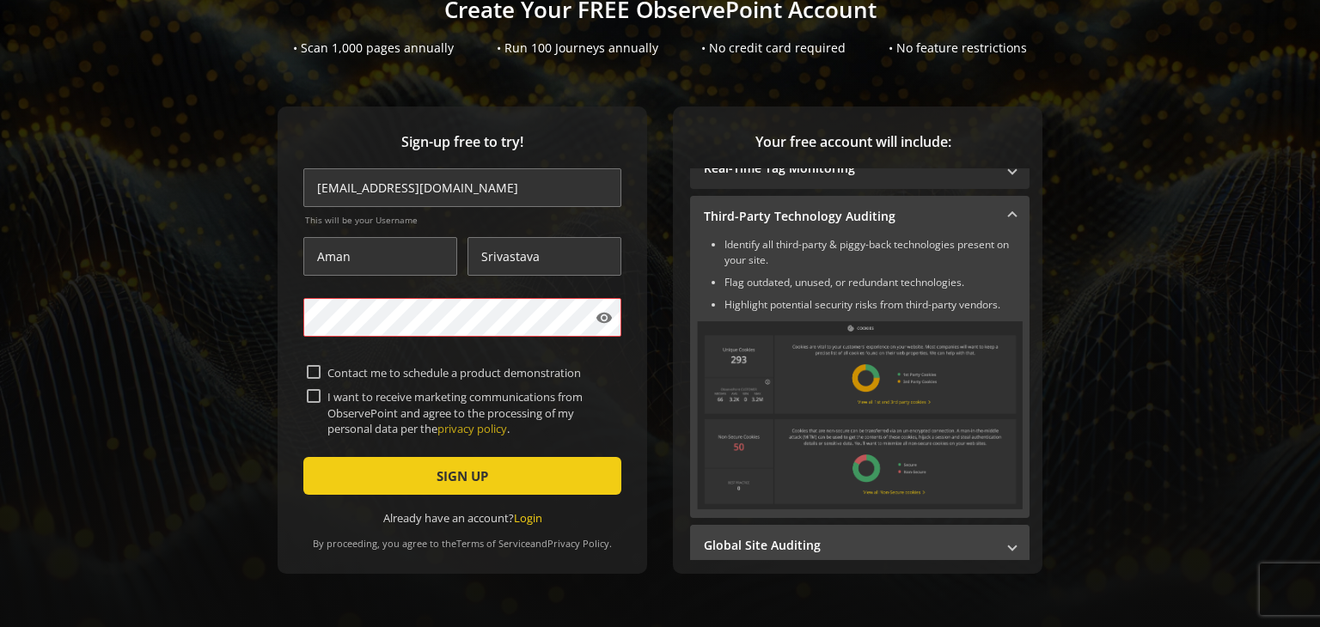
click at [821, 537] on mat-panel-title "Global Site Auditing" at bounding box center [849, 545] width 291 height 17
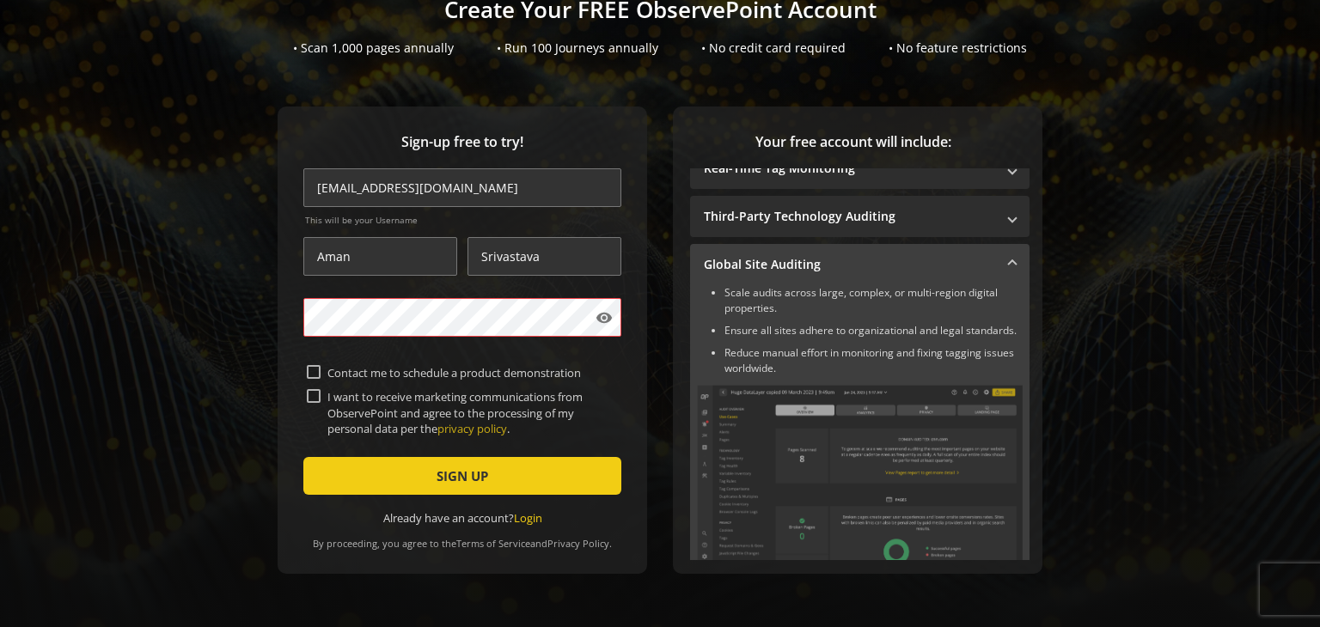
click at [321, 393] on label "I want to receive marketing communications from ObservePoint and agree to the p…" at bounding box center [469, 412] width 297 height 47
click at [319, 393] on input "I want to receive marketing communications from ObservePoint and agree to the p…" at bounding box center [314, 396] width 14 height 14
checkbox input "true"
click at [597, 314] on mat-icon "visibility" at bounding box center [603, 317] width 17 height 17
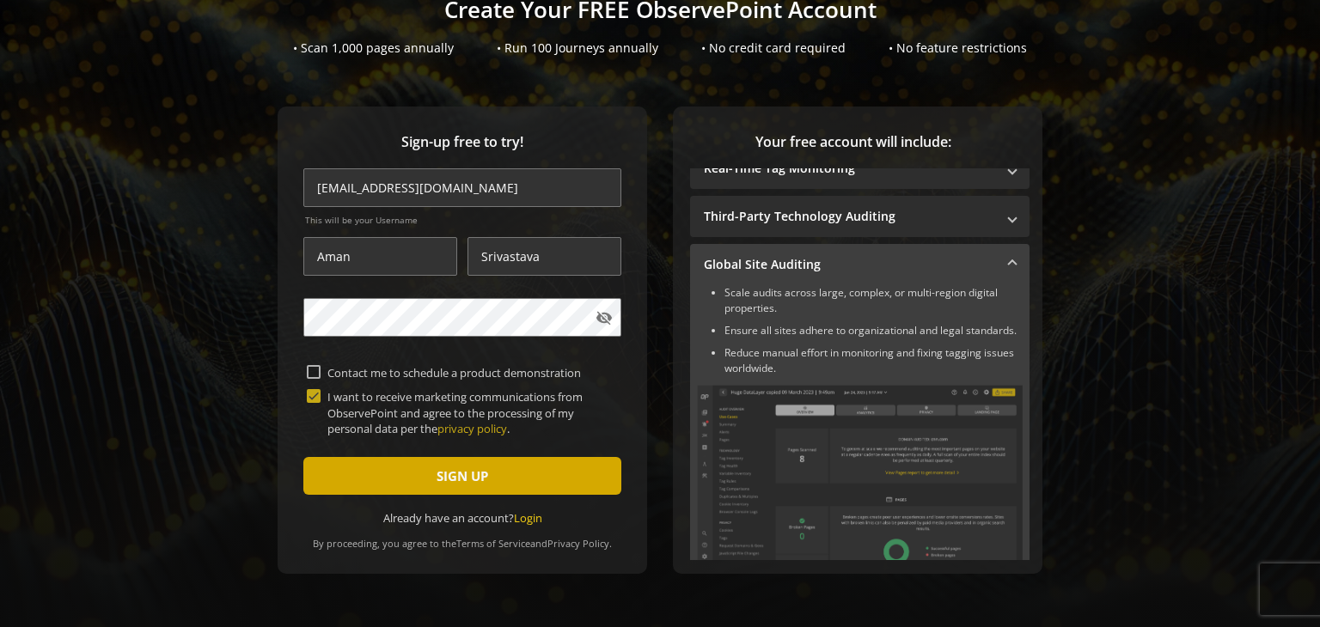
click at [498, 468] on span "submit" at bounding box center [462, 475] width 318 height 41
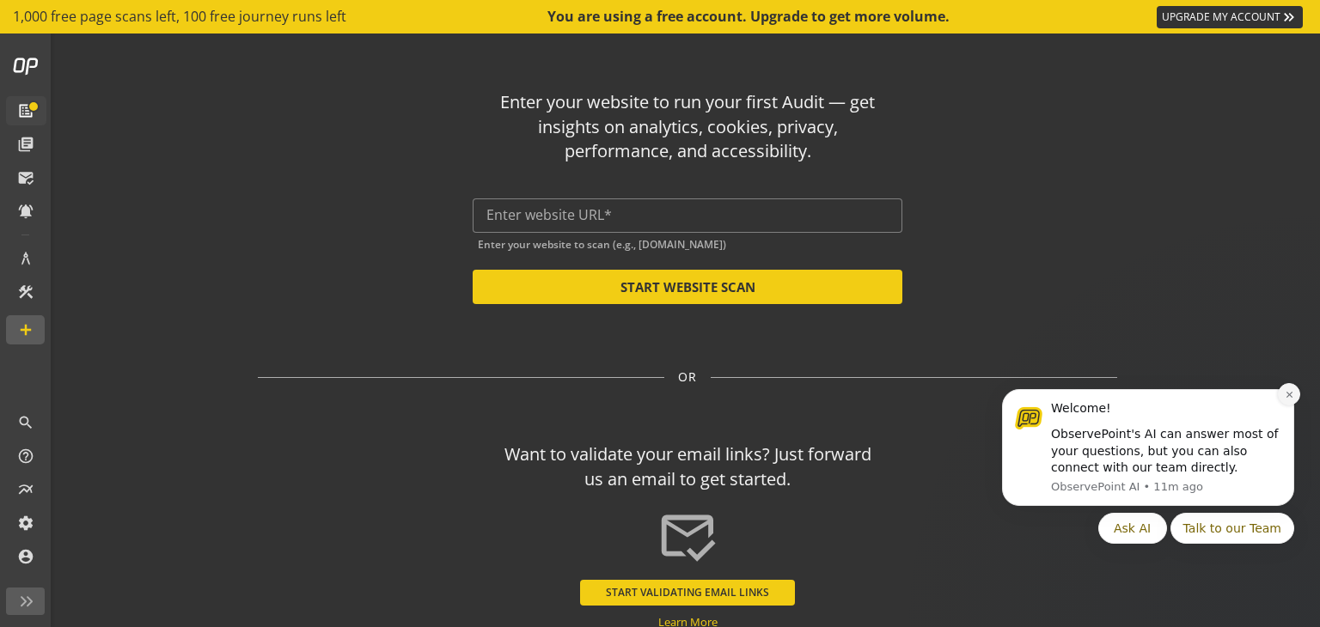
click at [1297, 393] on button "Dismiss notification" at bounding box center [1289, 394] width 22 height 22
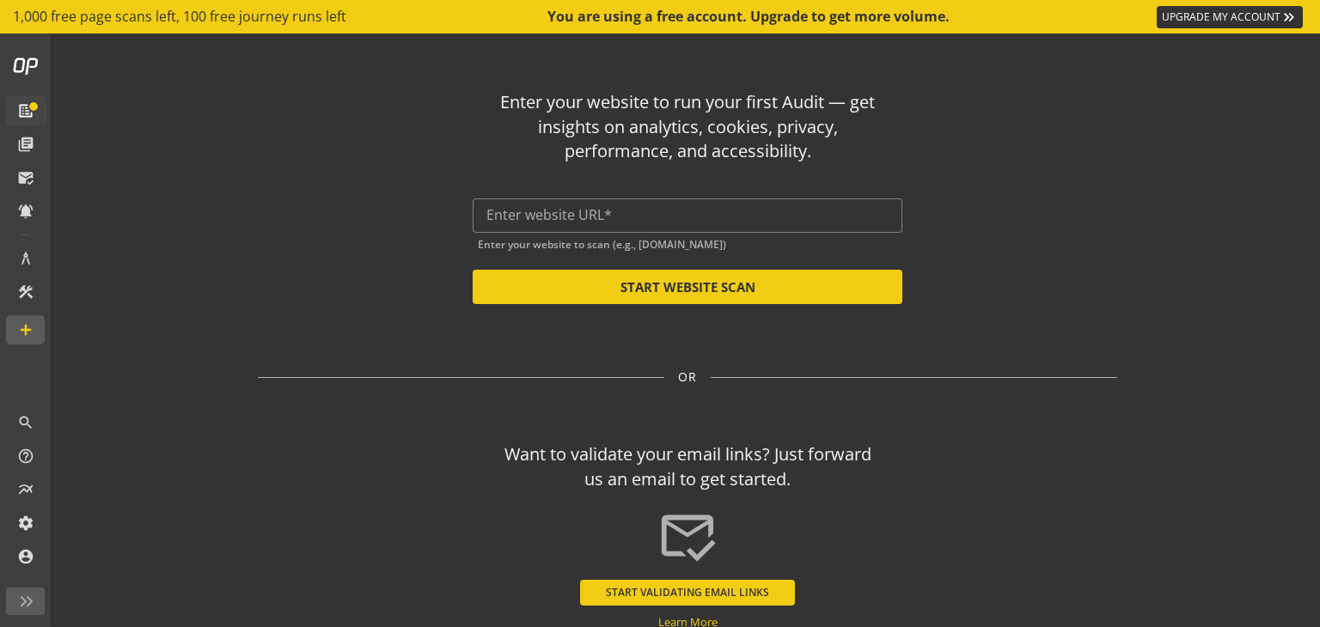
click at [1221, 18] on link "UPGRADE MY ACCOUNT keyboard_double_arrow_right" at bounding box center [1230, 17] width 146 height 22
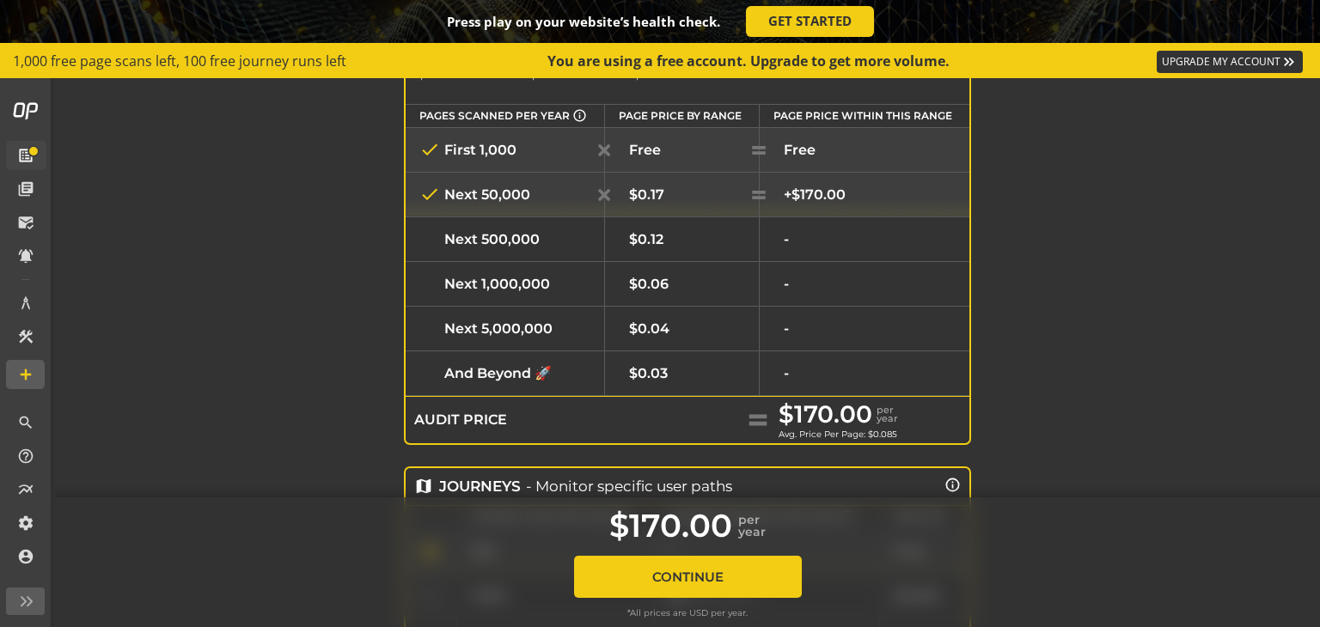
scroll to position [302, 0]
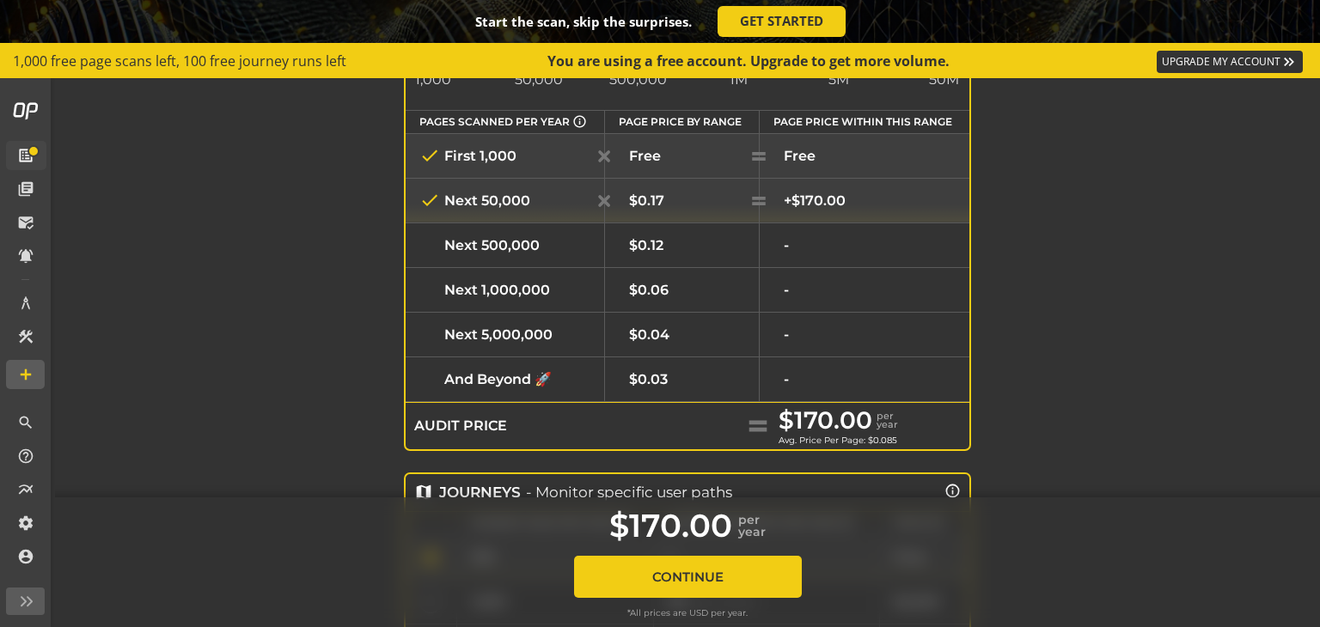
click at [522, 384] on div "check And Beyond 🚀" at bounding box center [504, 379] width 171 height 21
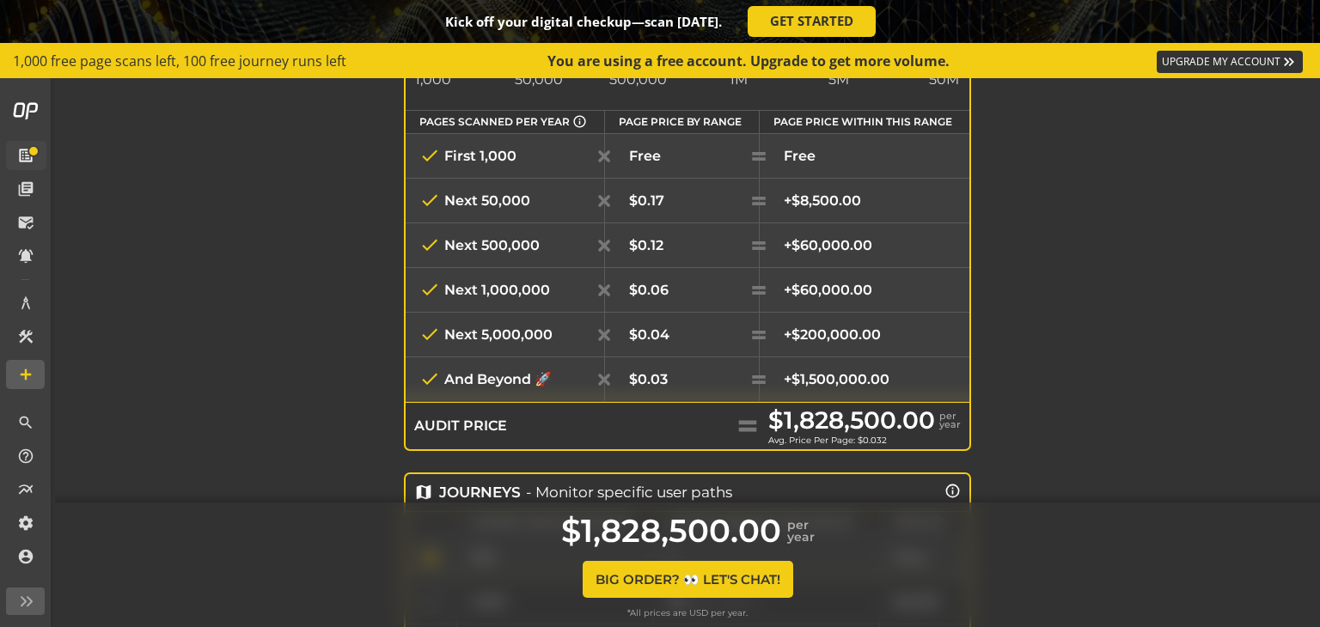
click at [498, 138] on td "check First 1,000" at bounding box center [505, 155] width 199 height 45
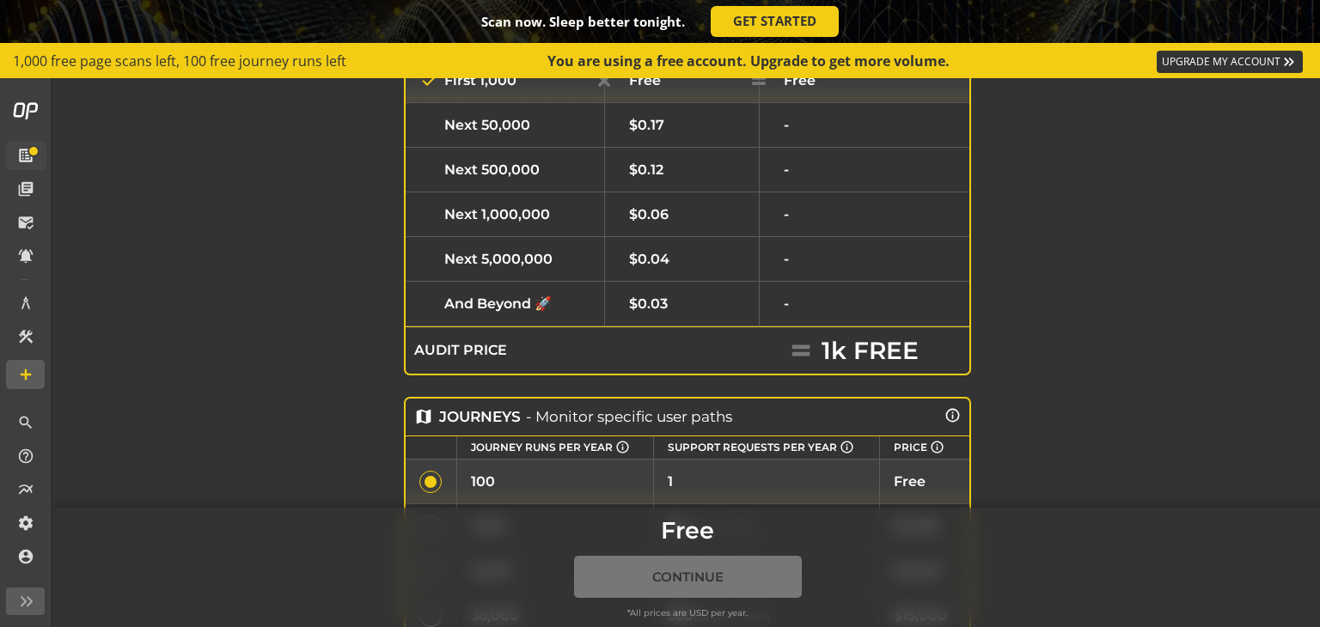
scroll to position [0, 0]
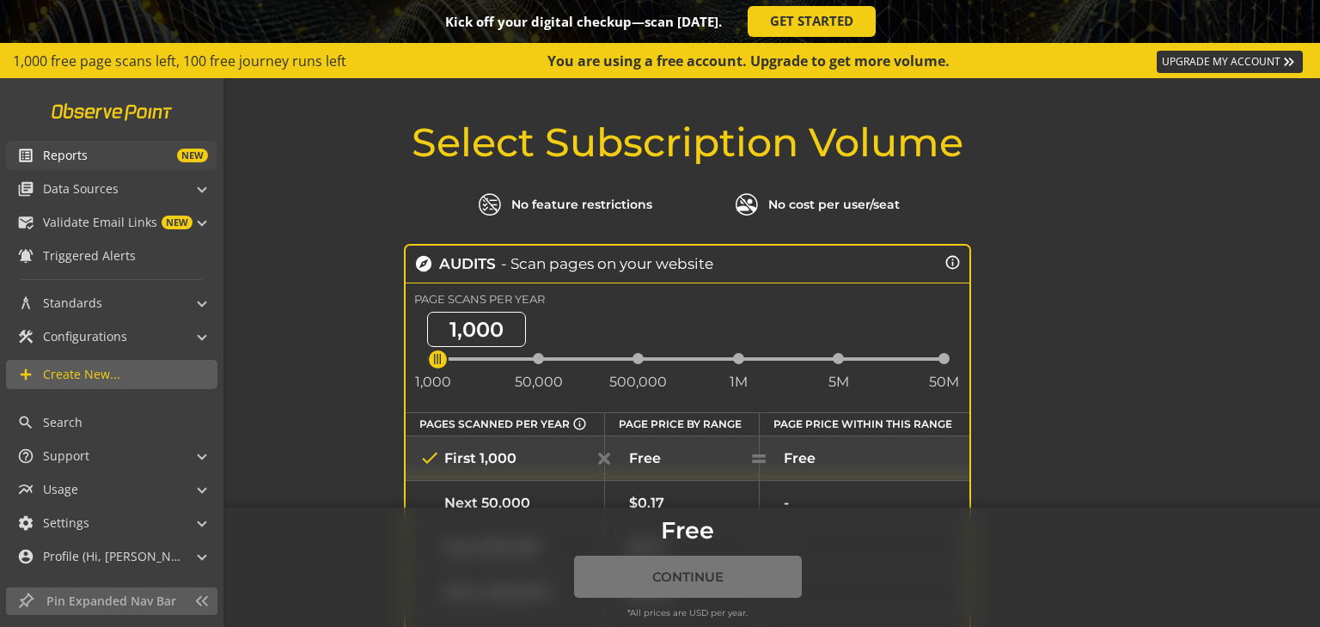
click at [106, 114] on link at bounding box center [112, 111] width 142 height 33
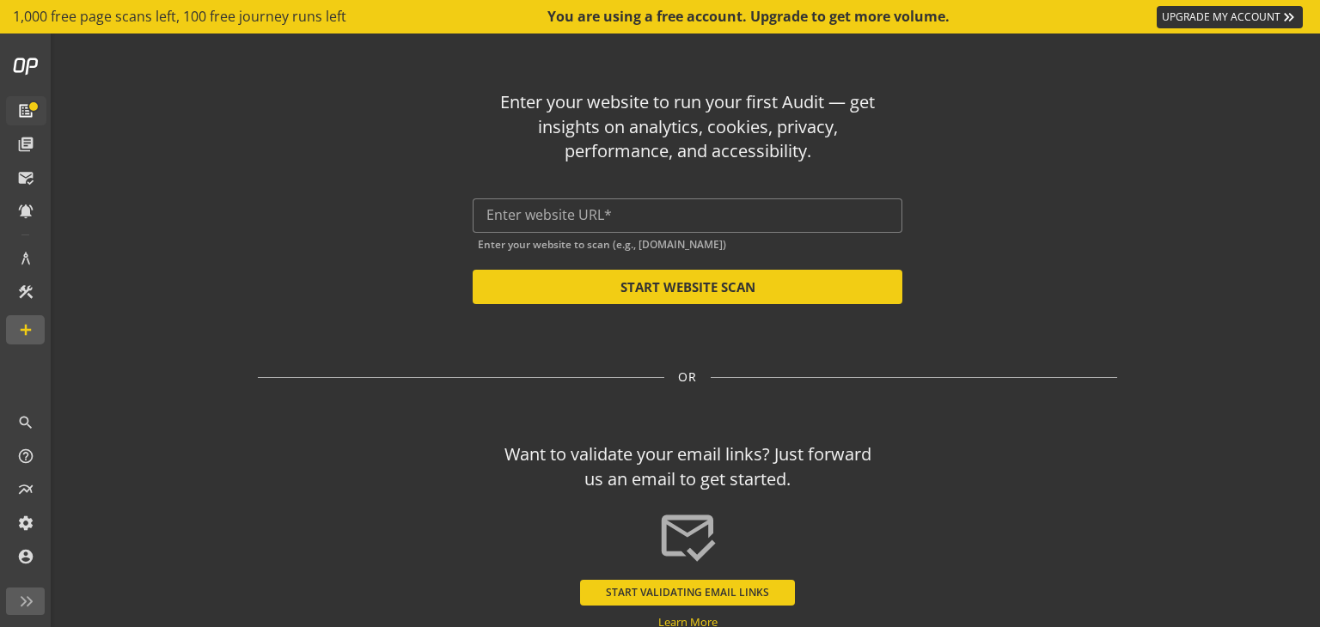
drag, startPoint x: 534, startPoint y: 126, endPoint x: 856, endPoint y: 145, distance: 321.9
click at [856, 145] on div "Enter your website to run your first Audit — get insights on analytics, cookies…" at bounding box center [688, 127] width 382 height 74
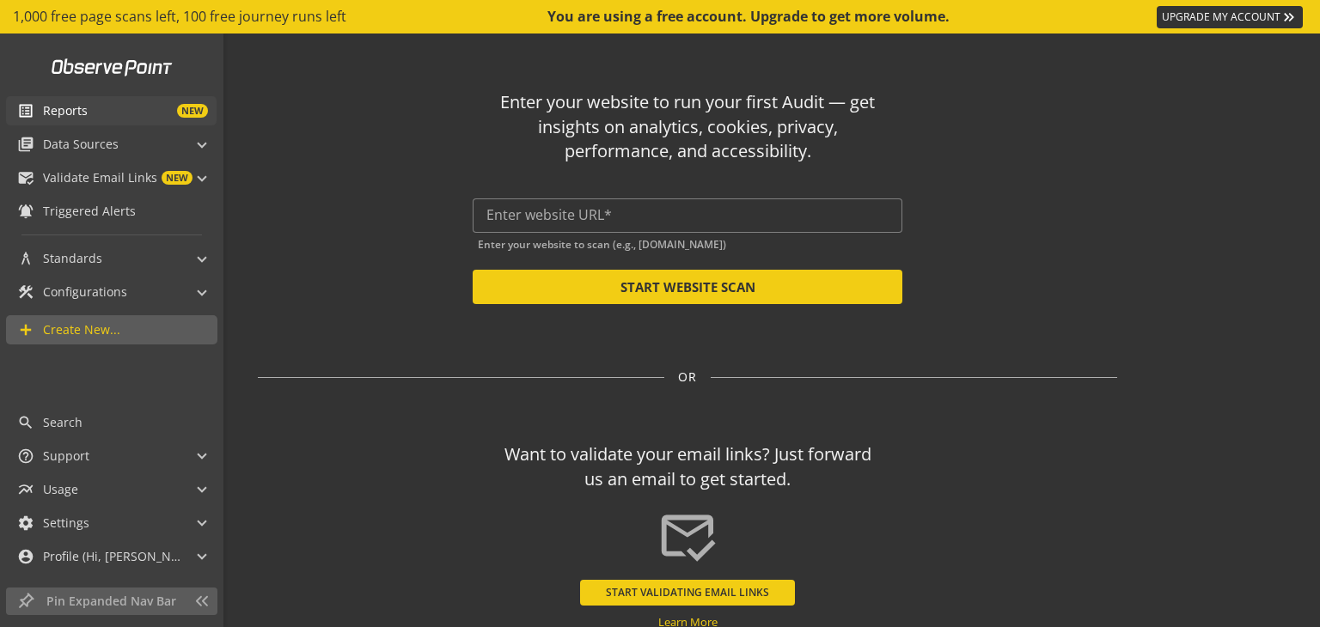
click at [100, 106] on span "NEW" at bounding box center [148, 111] width 120 height 14
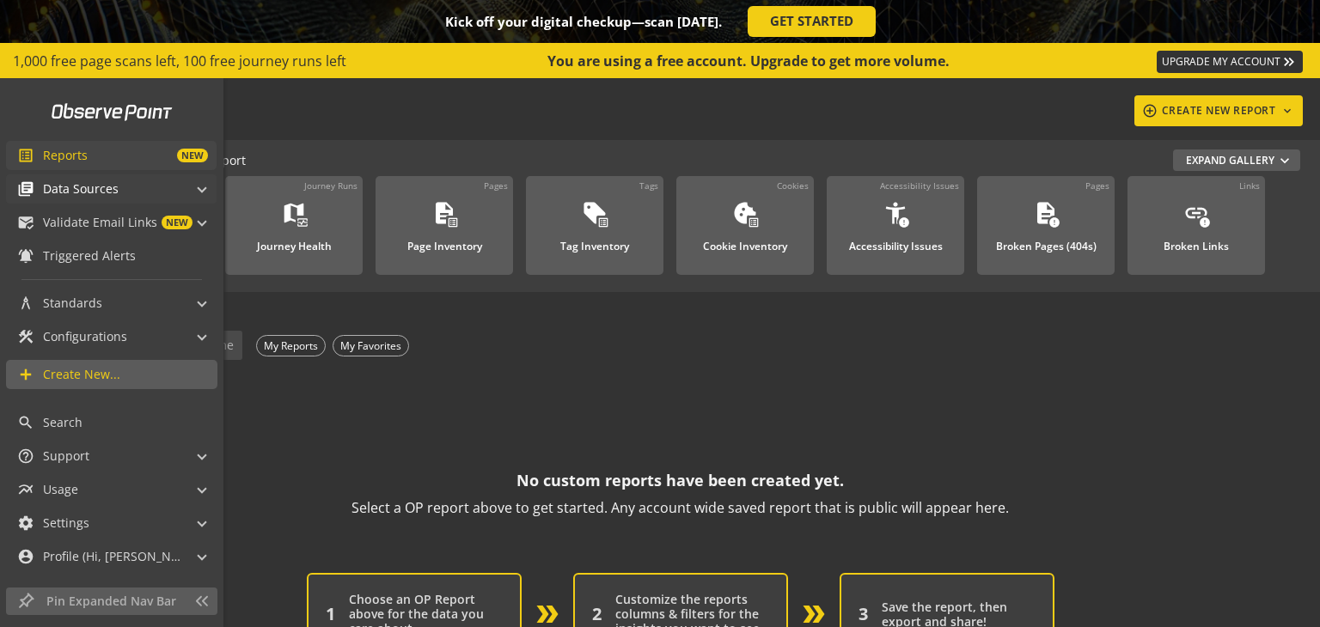
click at [117, 186] on mat-panel-title "library_books Data Sources" at bounding box center [101, 188] width 168 height 29
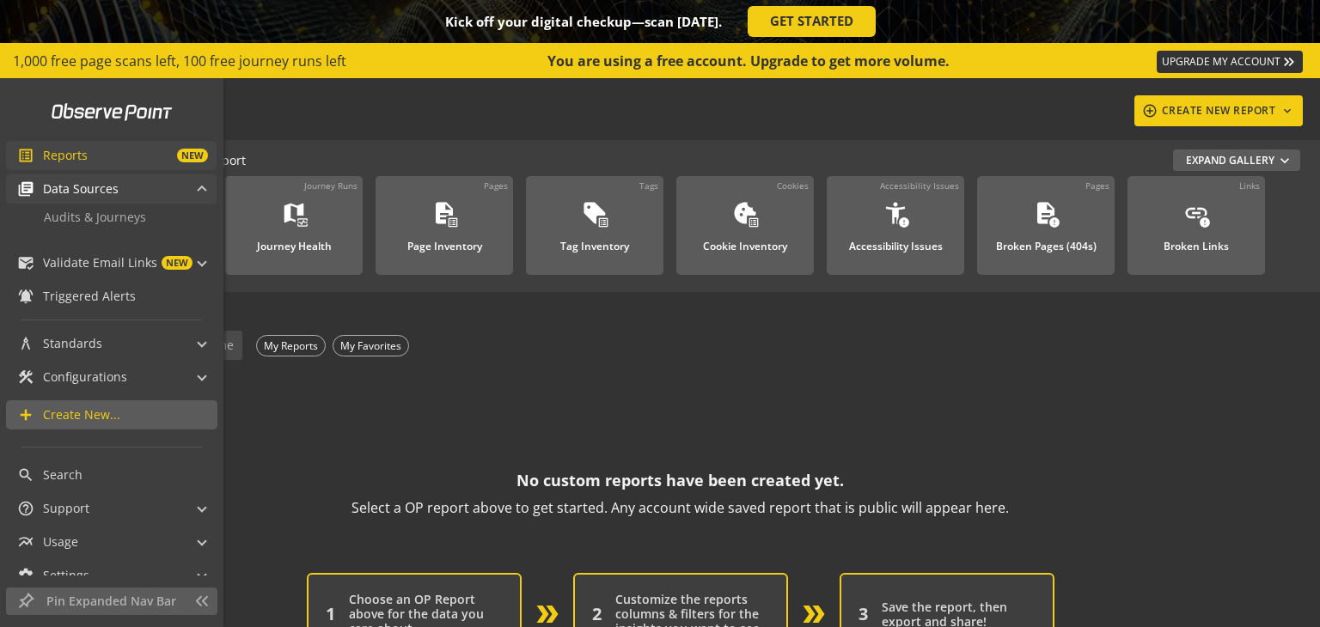
scroll to position [33, 0]
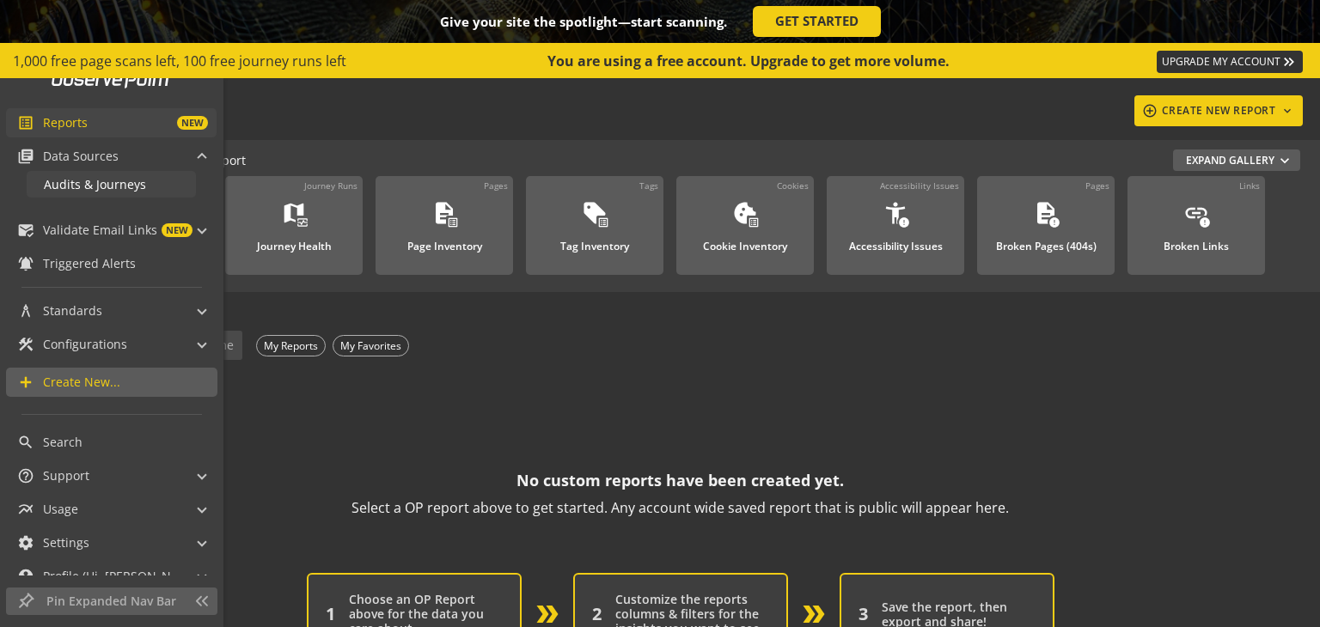
click at [131, 186] on span "Audits & Journeys" at bounding box center [95, 184] width 102 height 16
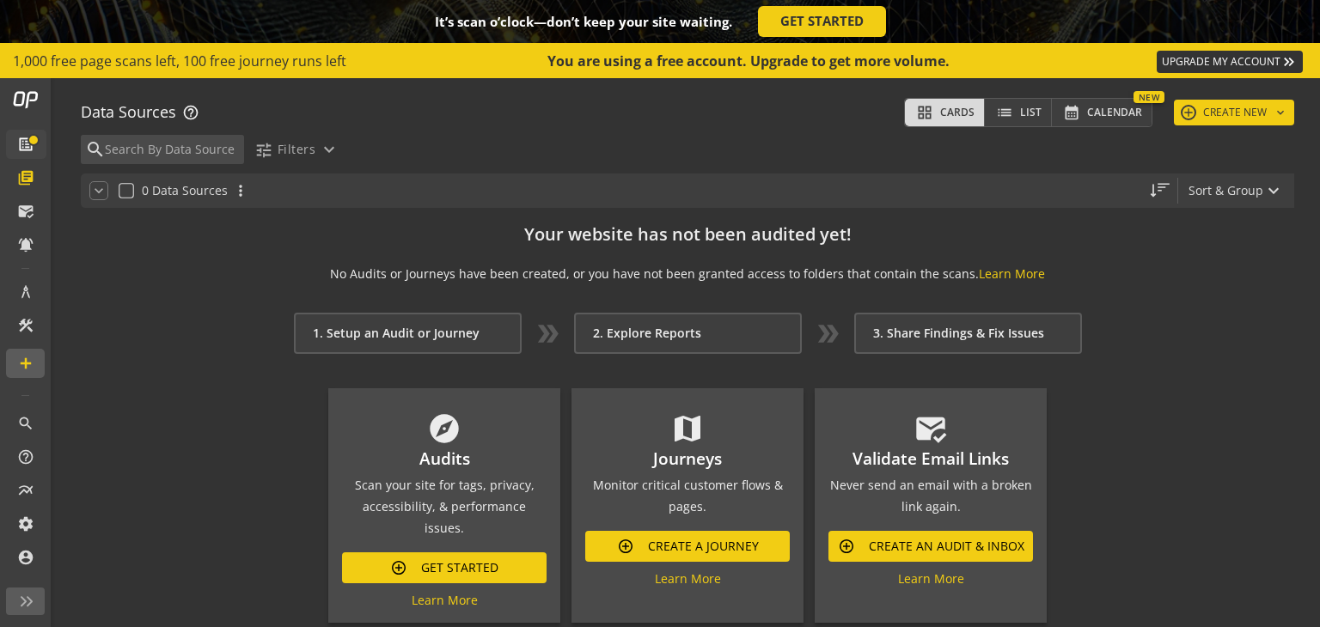
scroll to position [24, 0]
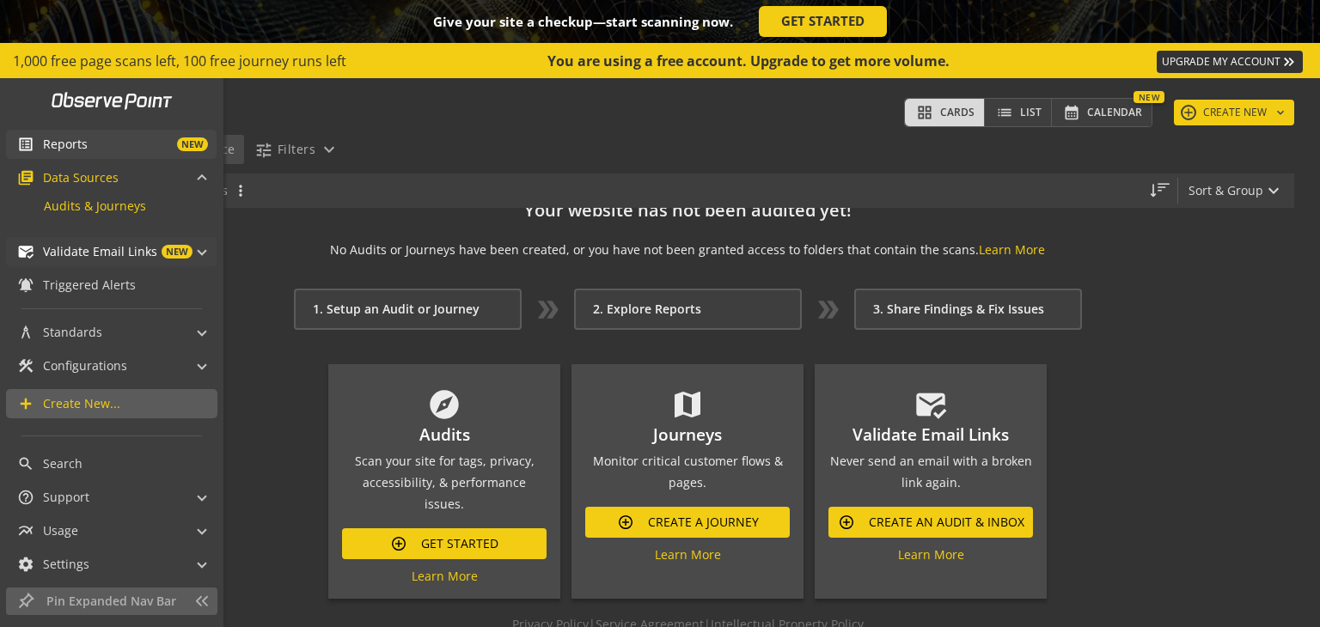
click at [127, 245] on span "Validate Email Links" at bounding box center [100, 251] width 114 height 17
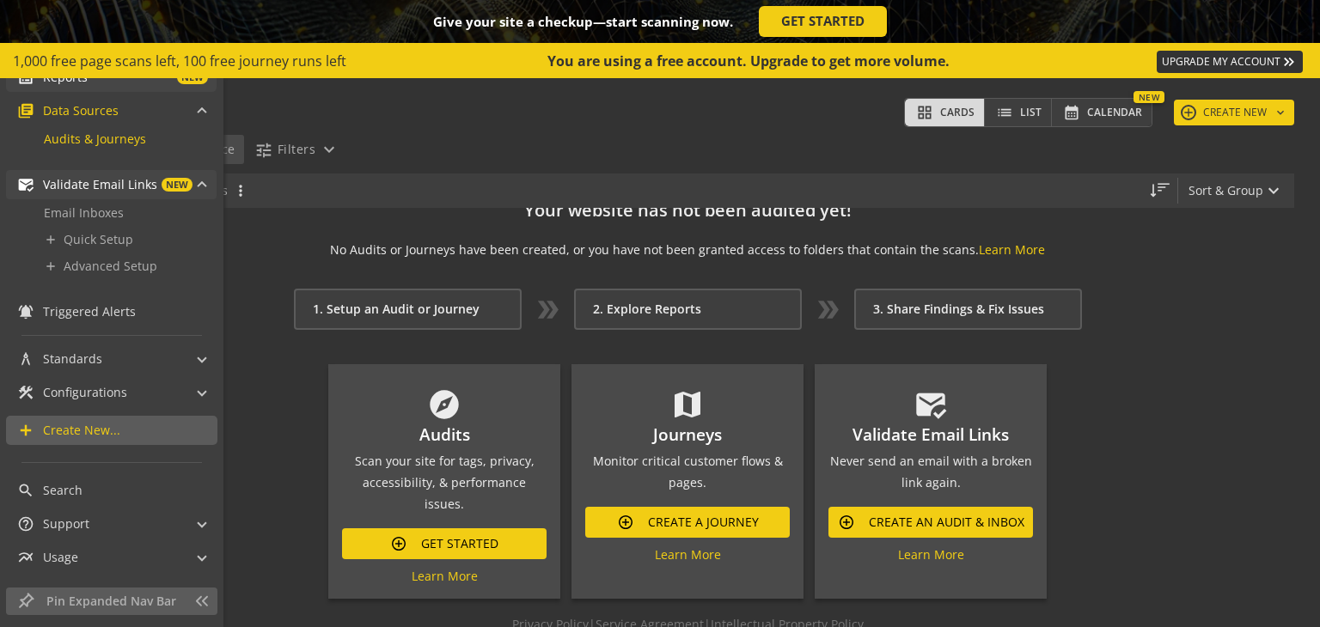
scroll to position [144, 0]
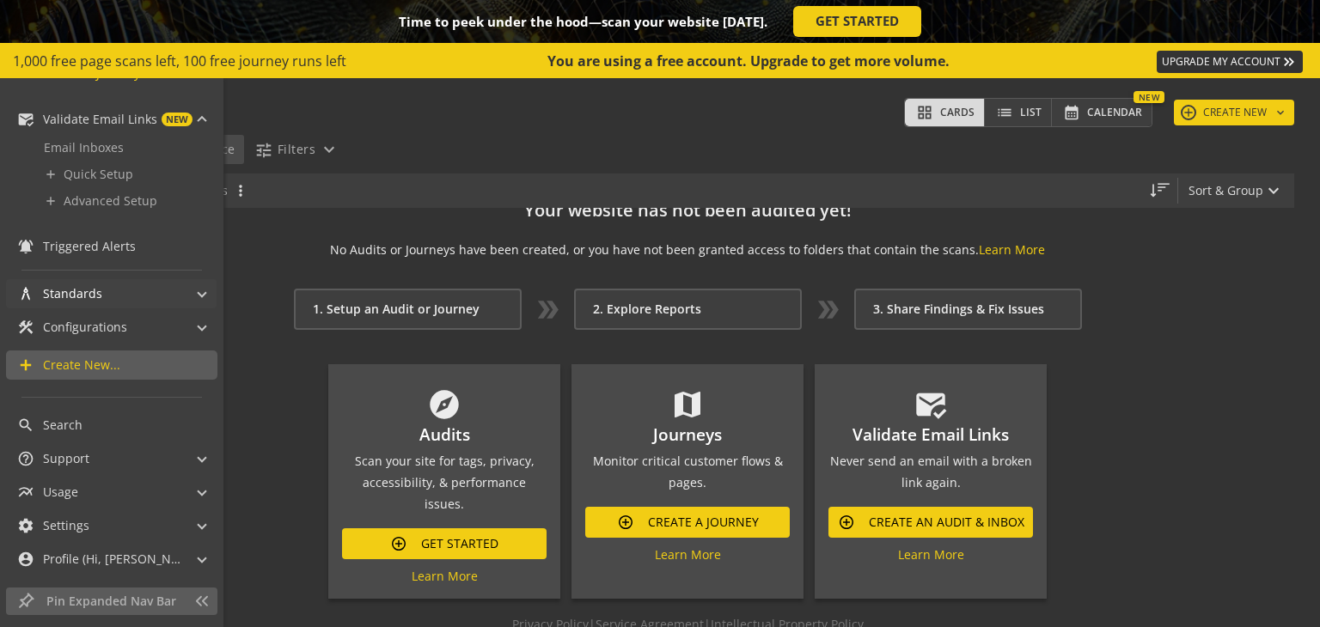
click at [133, 293] on mat-panel-title "architecture Standards" at bounding box center [101, 293] width 168 height 29
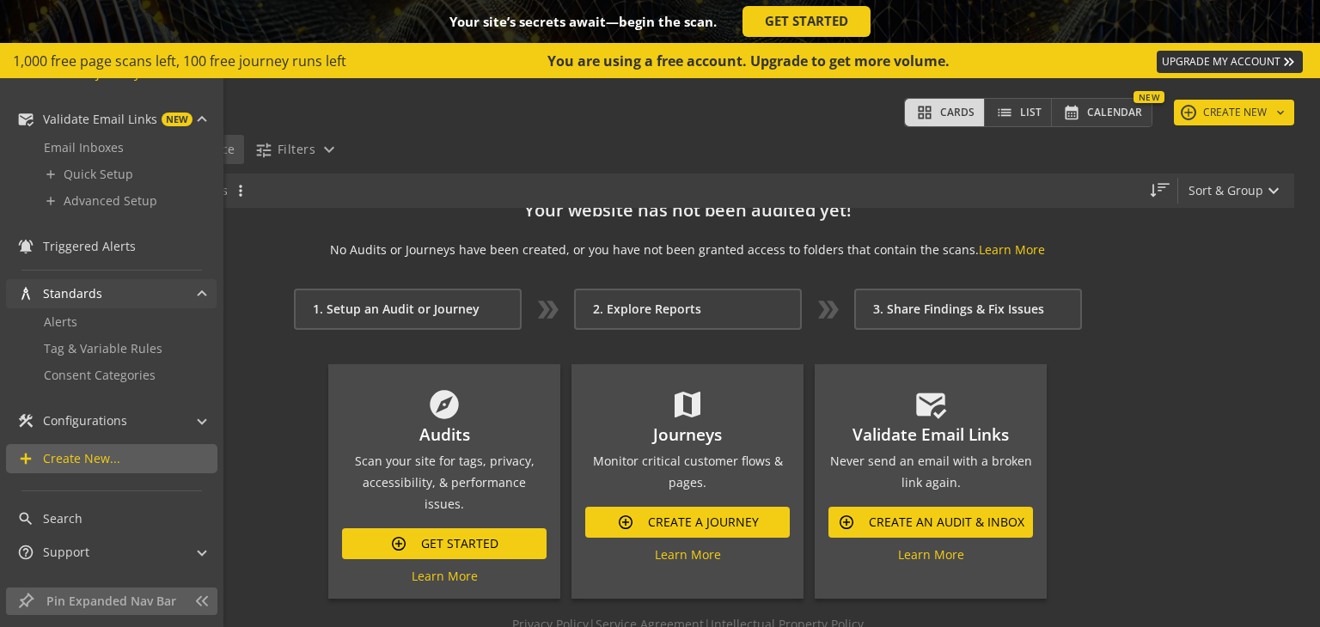
scroll to position [237, 0]
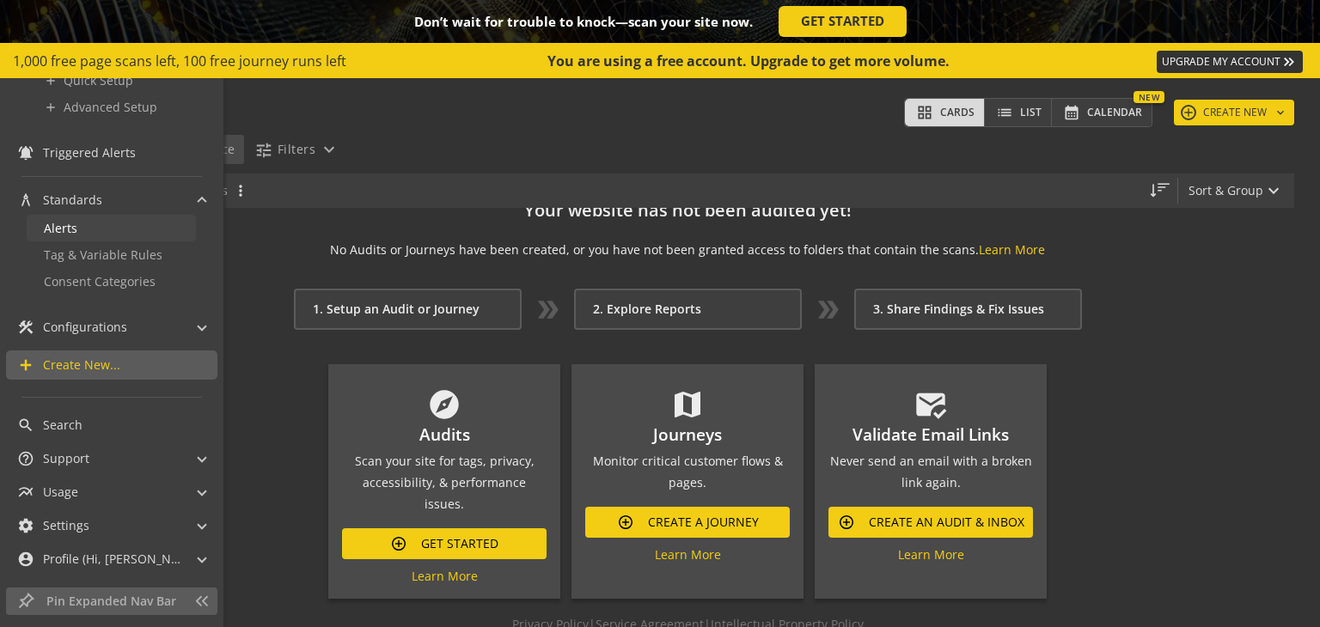
click at [112, 224] on link "Alerts" at bounding box center [111, 228] width 169 height 27
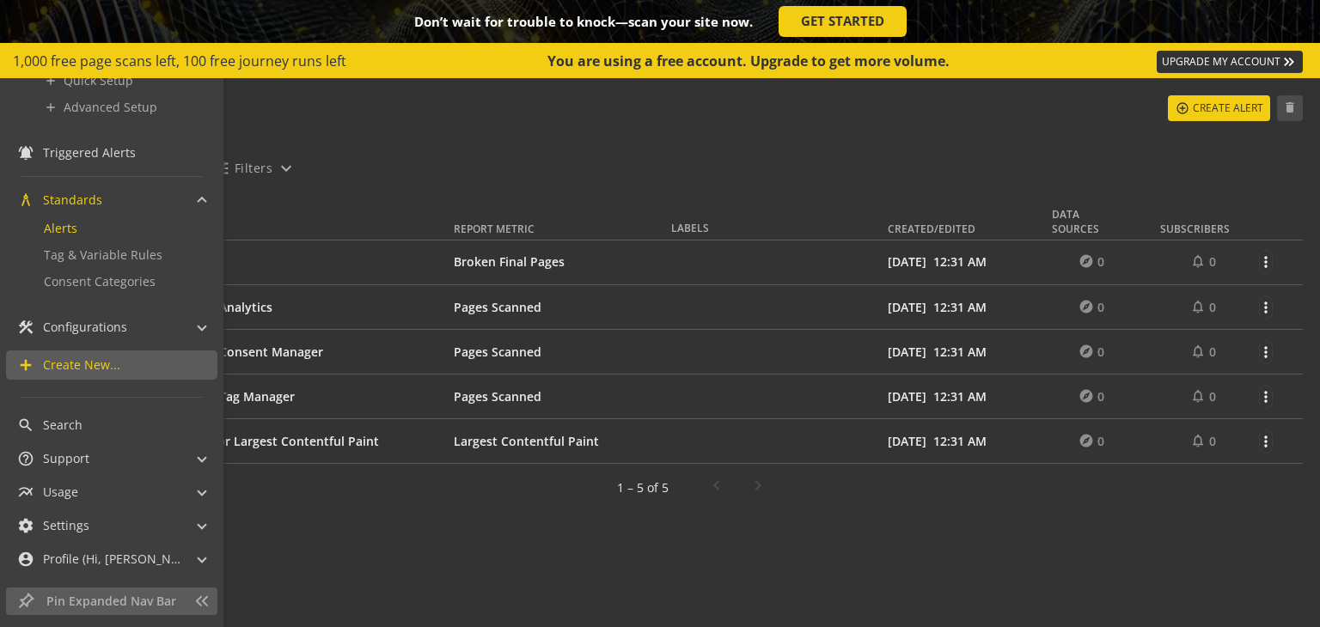
scroll to position [11, 0]
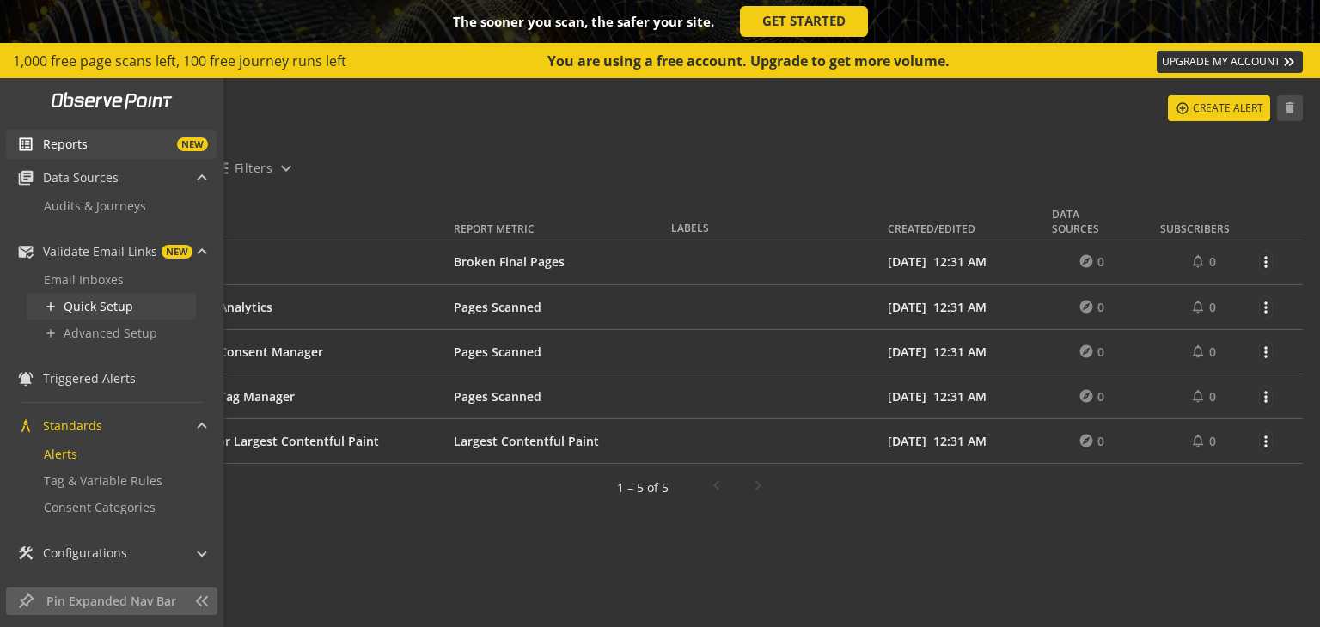
click at [120, 308] on span "Quick Setup" at bounding box center [99, 306] width 70 height 16
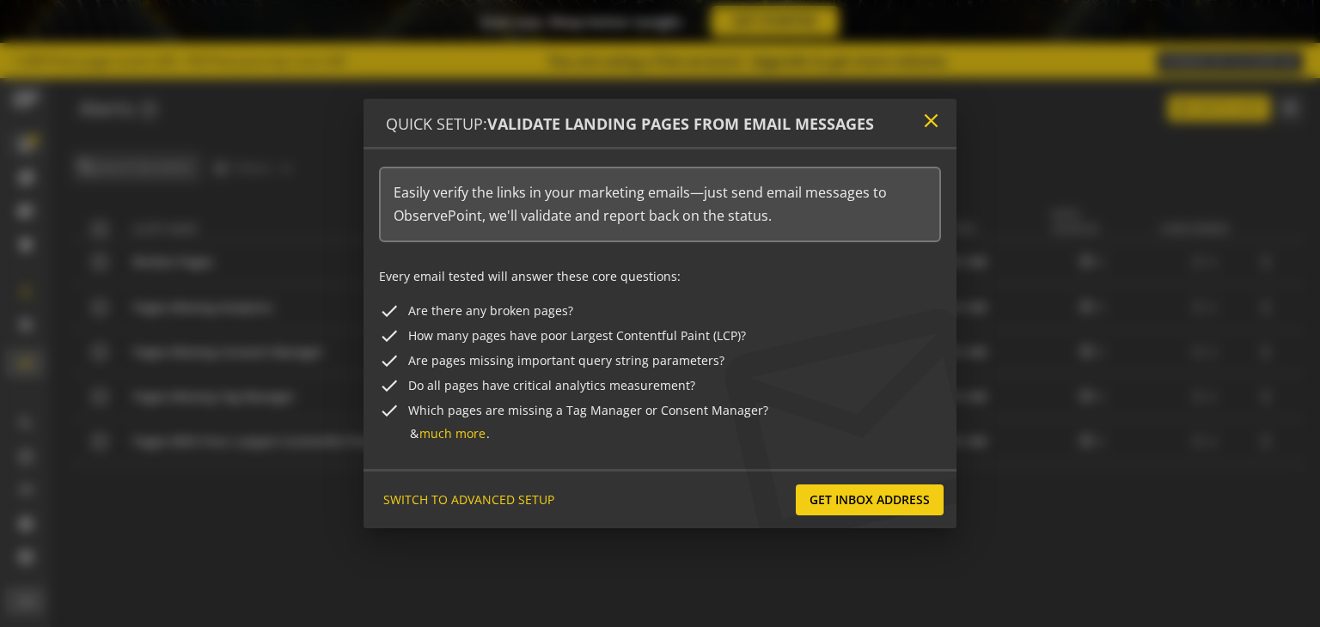
click at [929, 132] on mat-icon "close" at bounding box center [930, 120] width 23 height 23
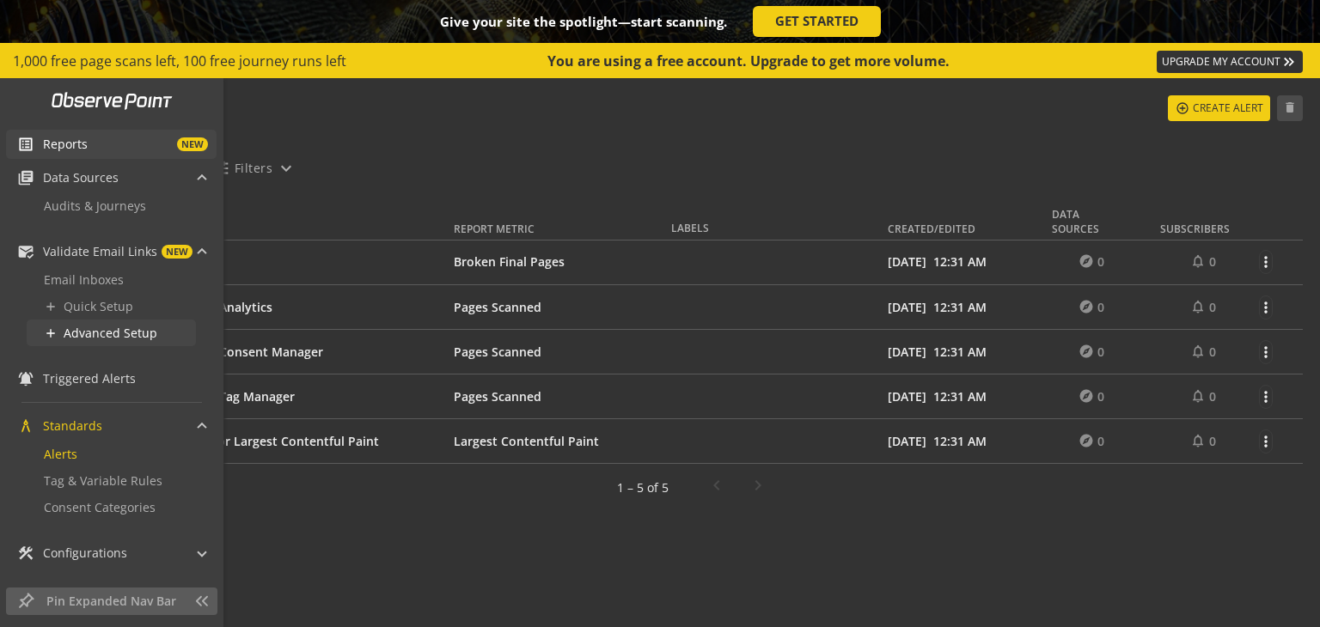
click at [124, 322] on link "add Advanced Setup" at bounding box center [111, 333] width 169 height 27
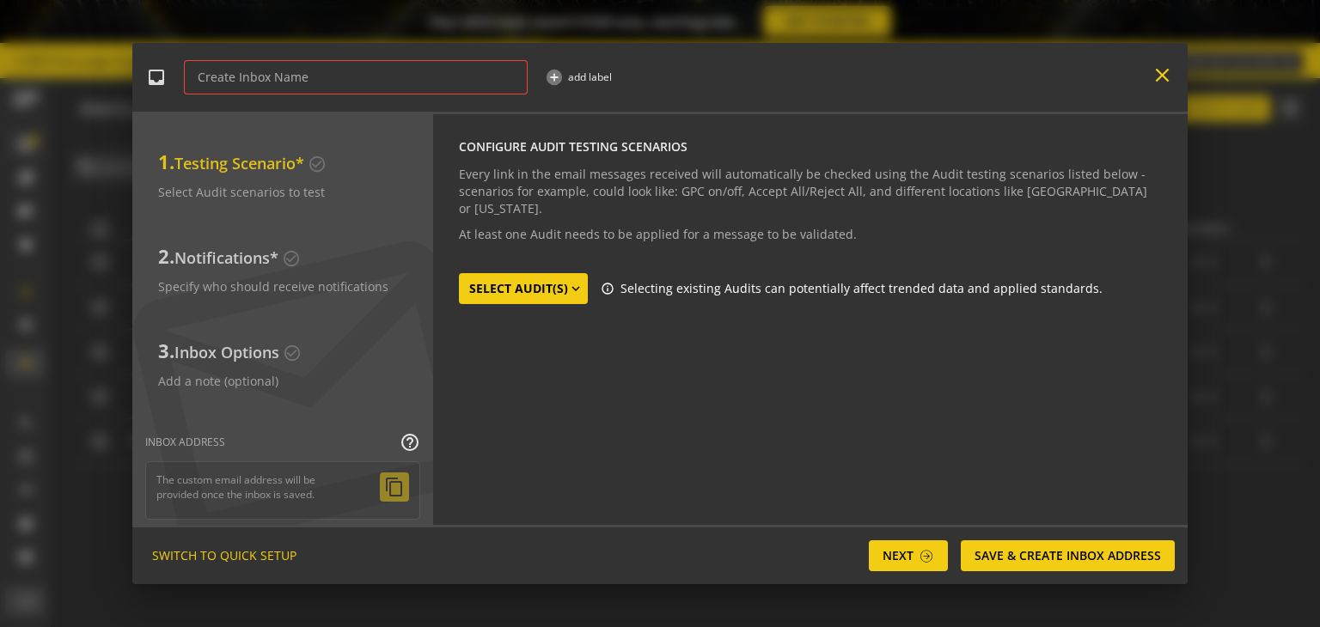
click at [1160, 83] on mat-icon "close" at bounding box center [1162, 75] width 23 height 23
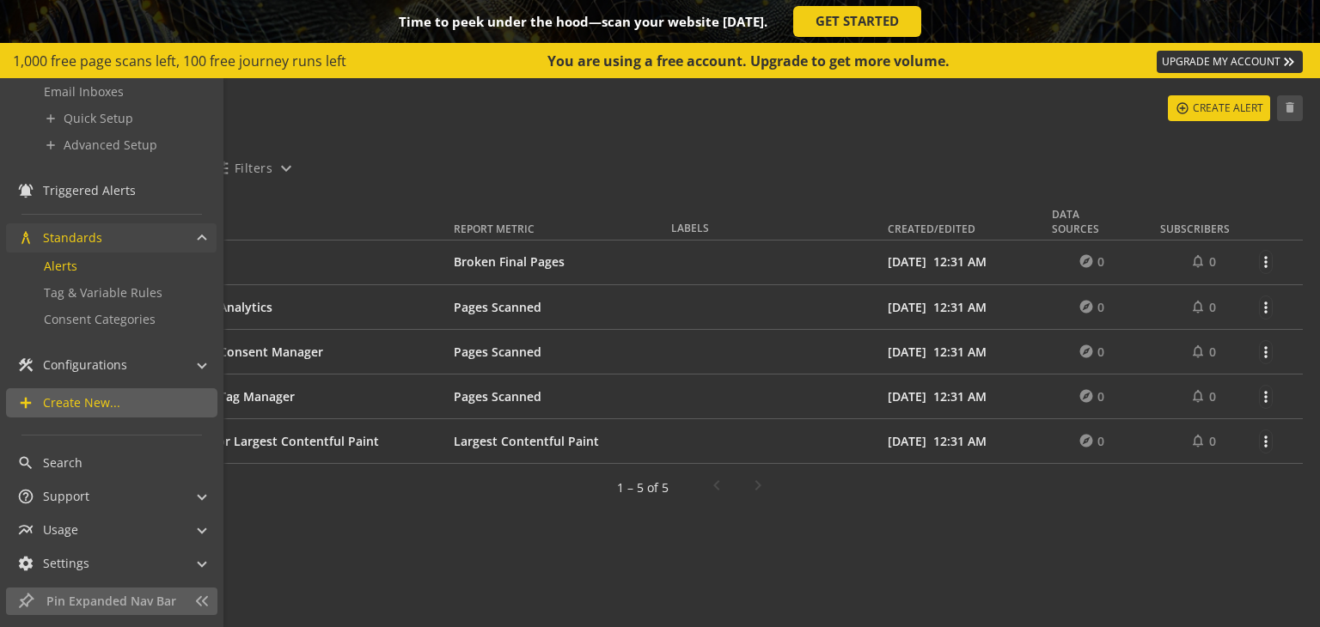
scroll to position [199, 0]
click at [172, 358] on mat-panel-title "construction Configurations" at bounding box center [101, 365] width 168 height 29
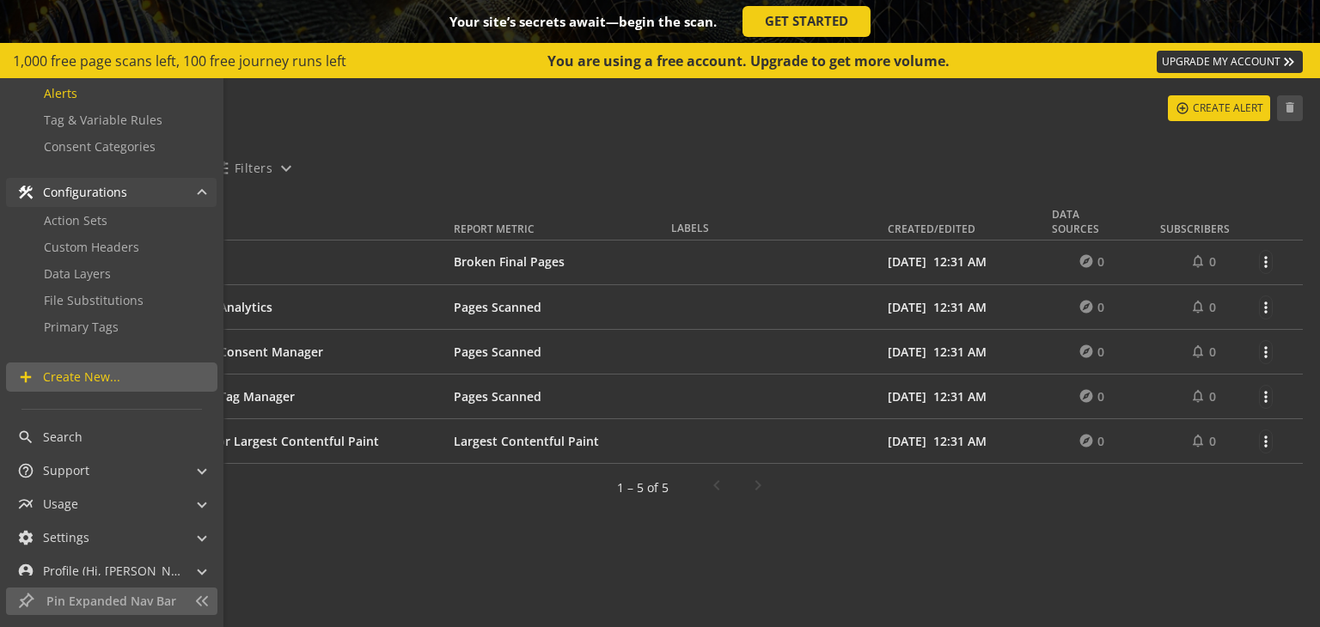
scroll to position [379, 0]
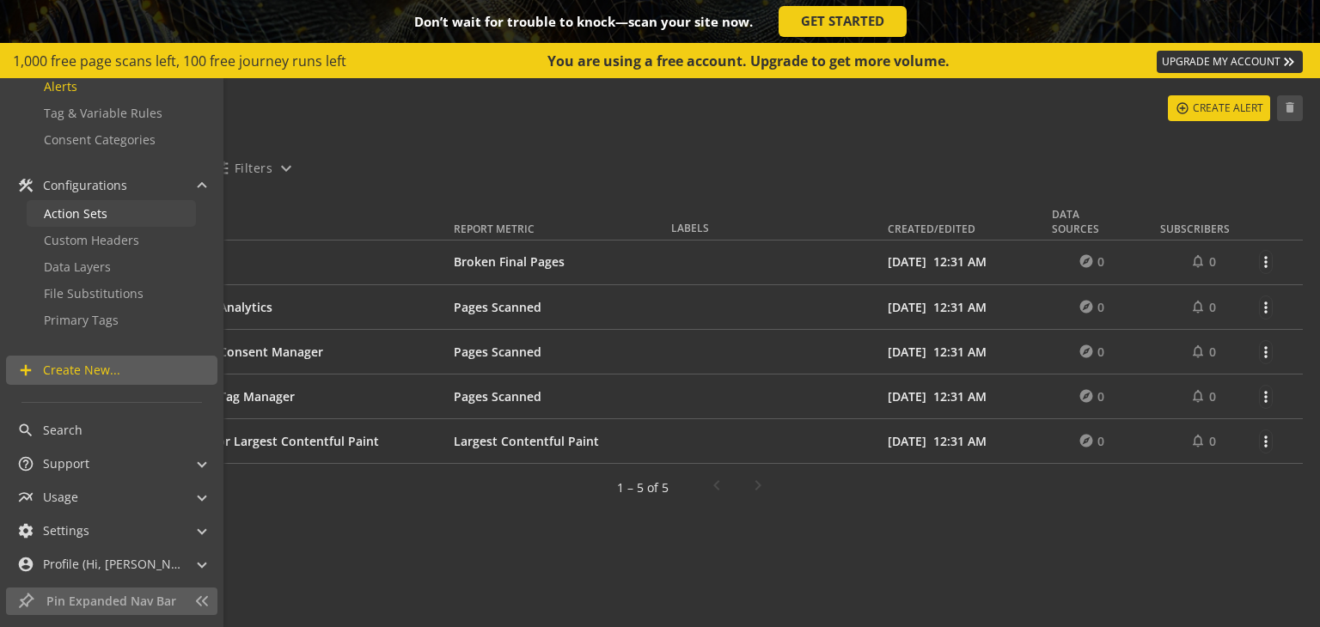
click at [125, 216] on link "Action Sets" at bounding box center [111, 213] width 169 height 27
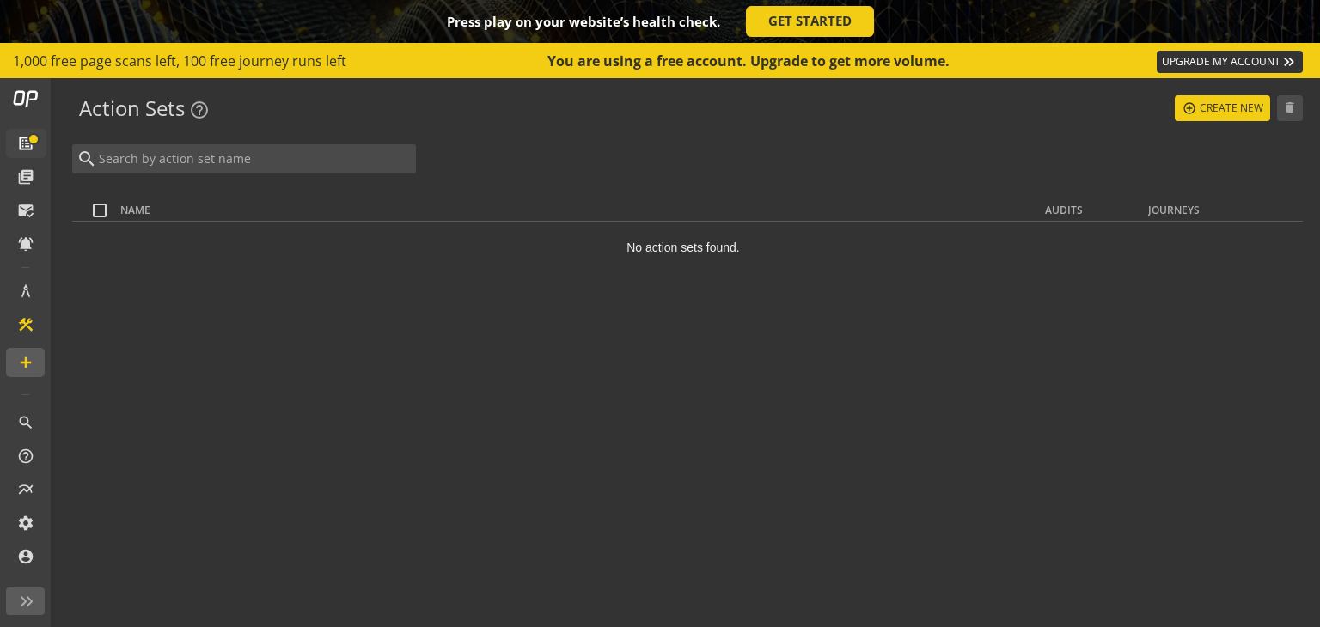
scroll to position [11, 0]
click at [209, 113] on mat-icon "help_outline" at bounding box center [199, 110] width 21 height 21
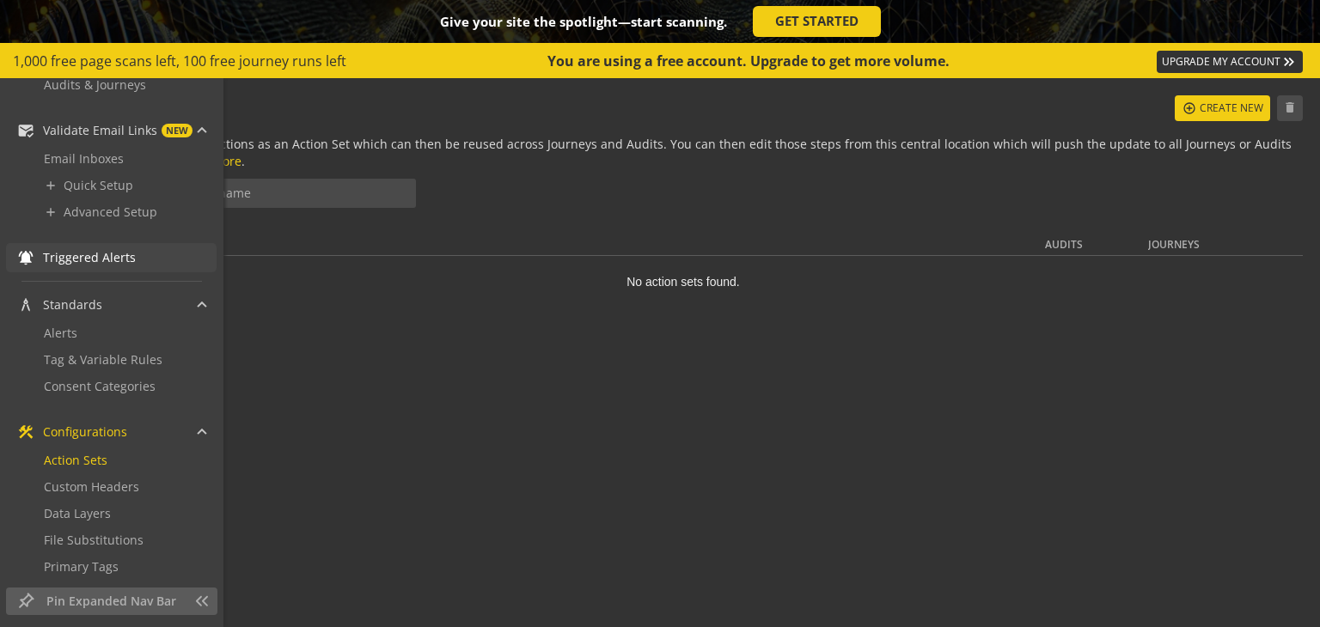
scroll to position [160, 0]
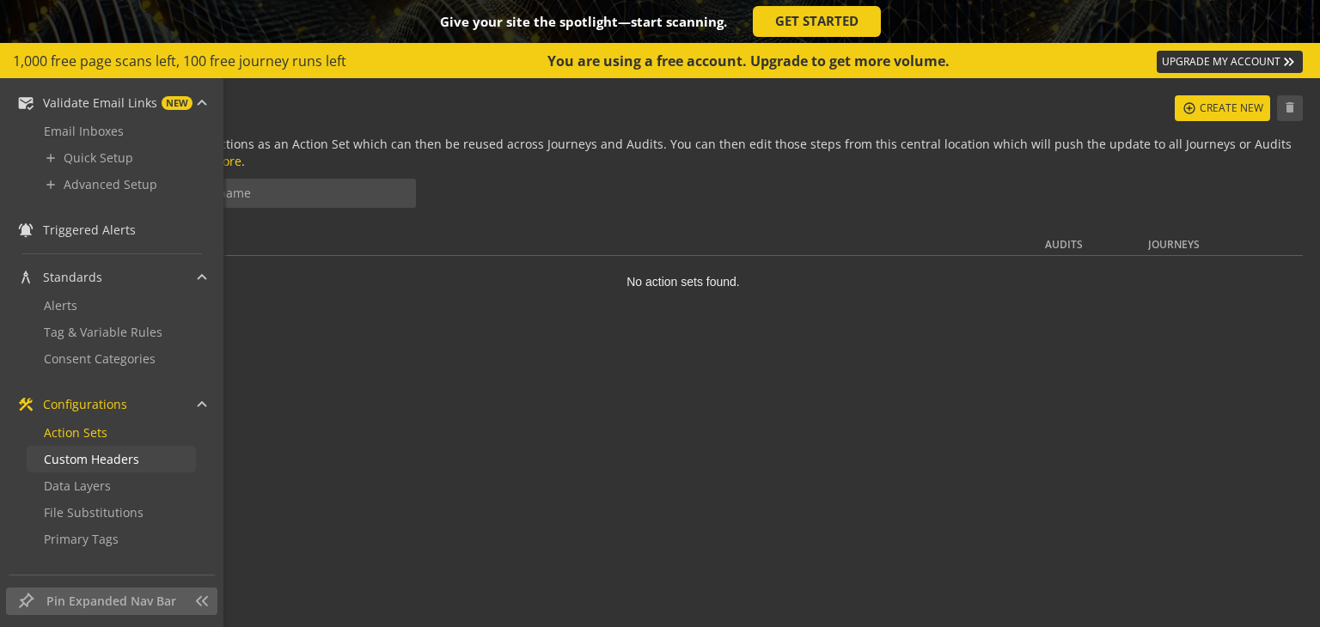
click at [117, 456] on span "Custom Headers" at bounding box center [91, 459] width 95 height 16
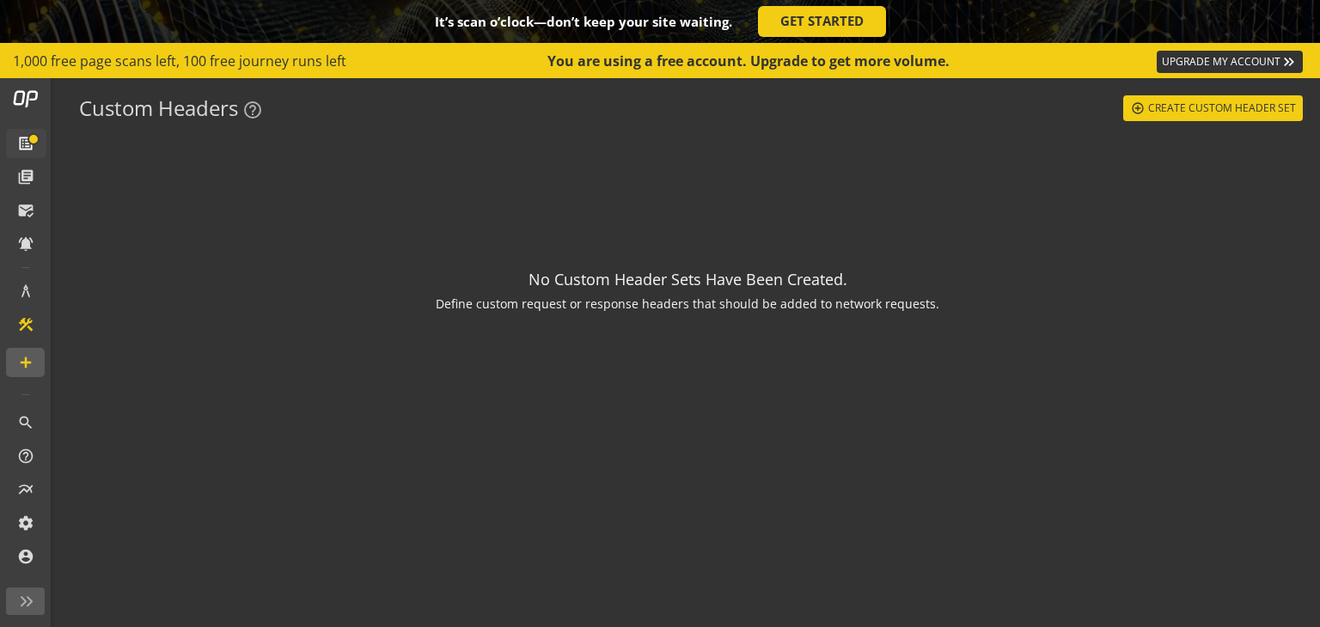
scroll to position [11, 0]
click at [261, 107] on mat-icon "help_outline" at bounding box center [252, 110] width 21 height 21
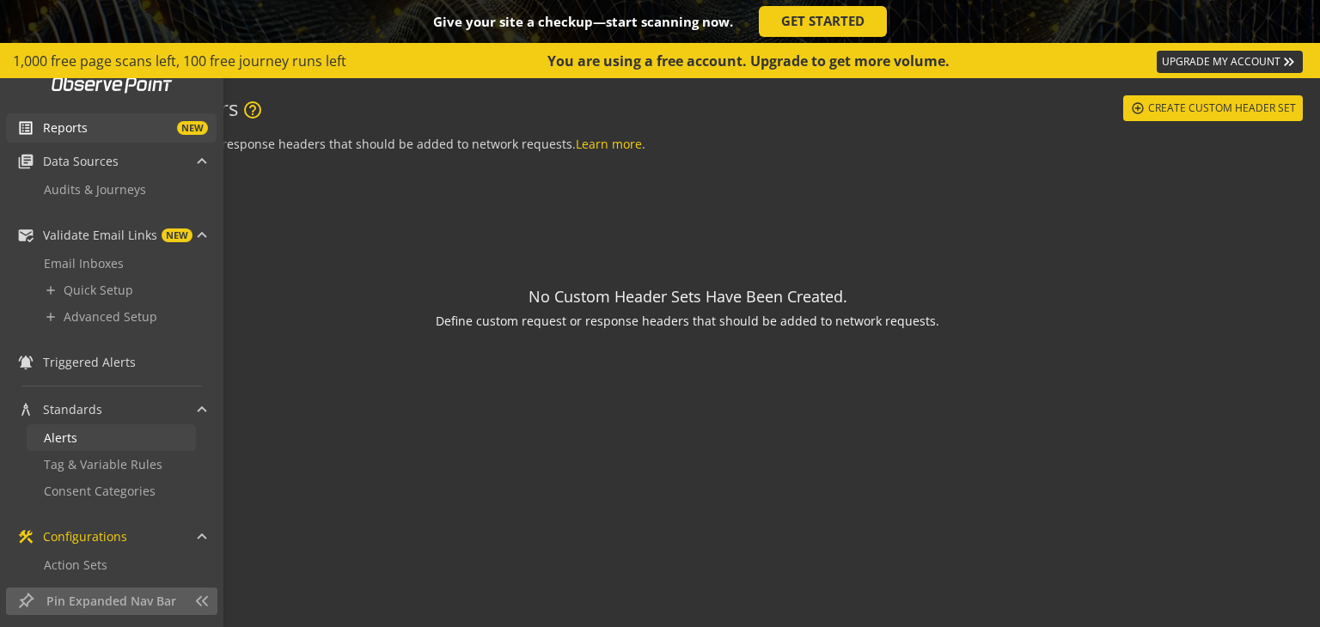
scroll to position [27, 0]
click at [131, 458] on span "Tag & Variable Rules" at bounding box center [103, 464] width 119 height 16
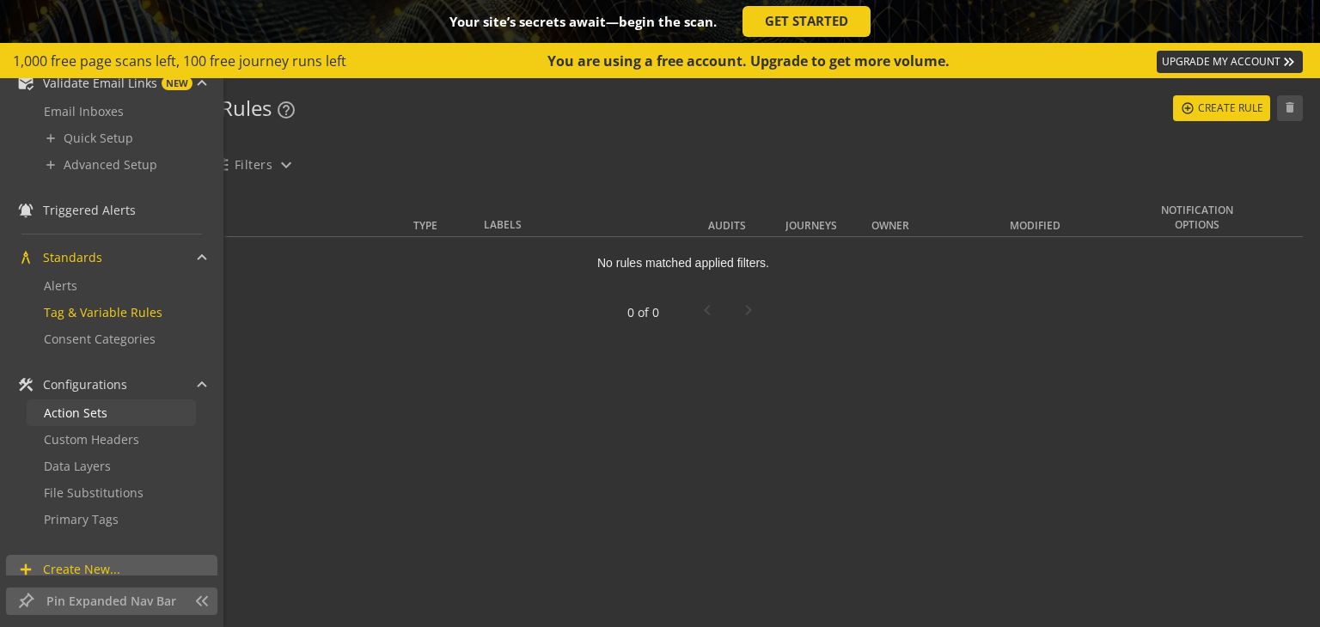
scroll to position [180, 0]
click at [125, 456] on link "Data Layers" at bounding box center [111, 465] width 169 height 27
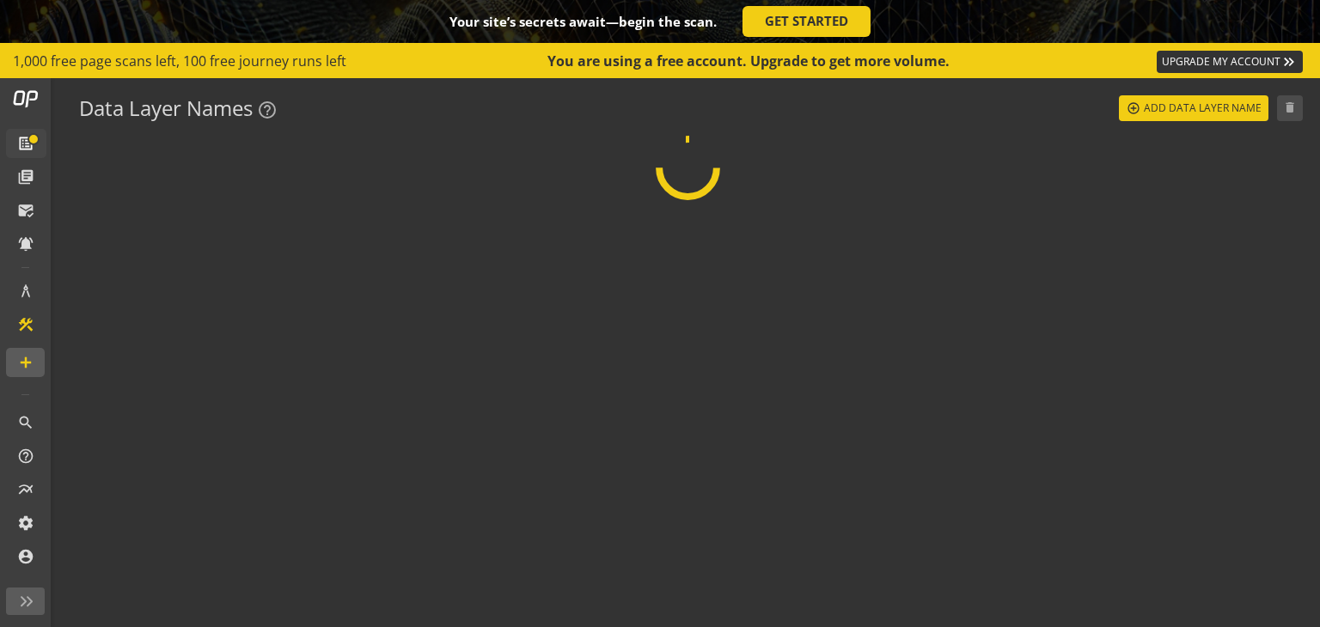
scroll to position [11, 0]
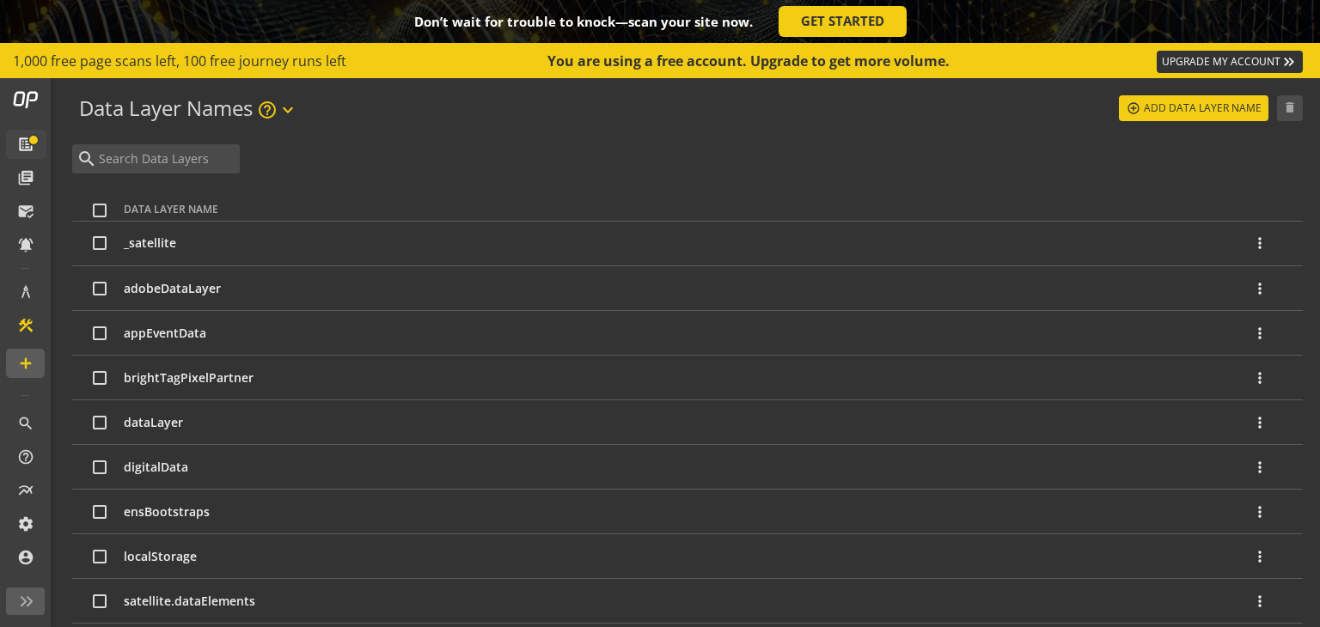
click at [282, 119] on span "help_outline expand_more" at bounding box center [277, 111] width 41 height 21
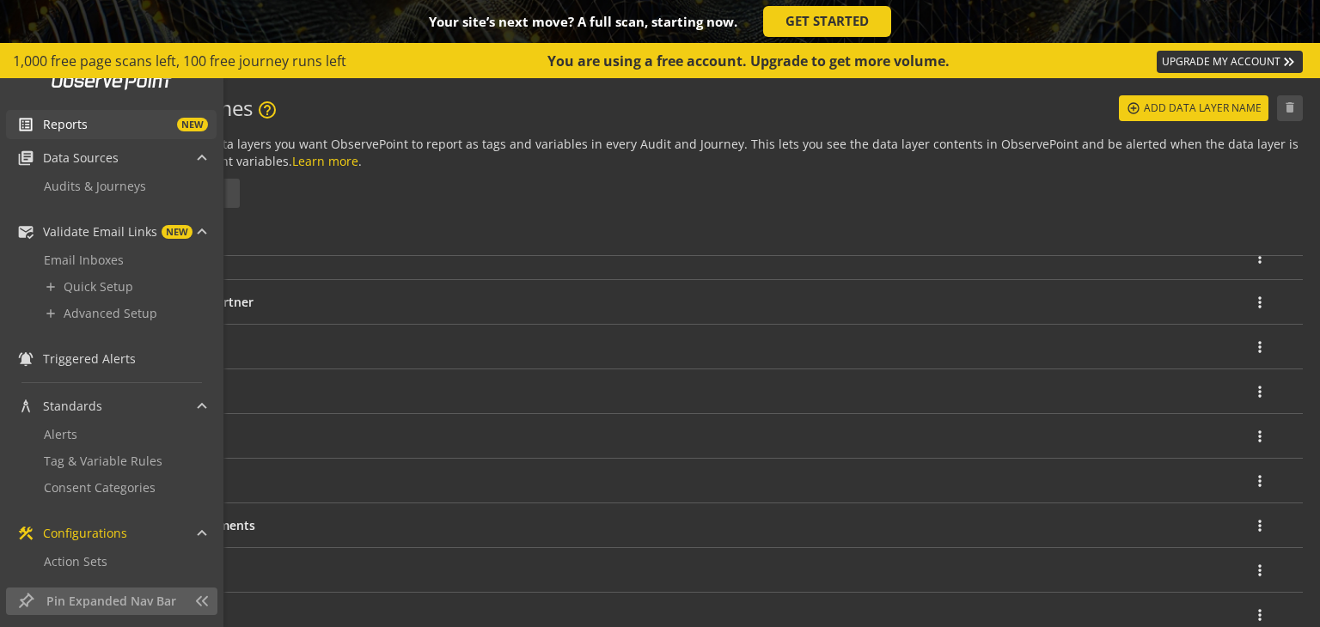
scroll to position [0, 0]
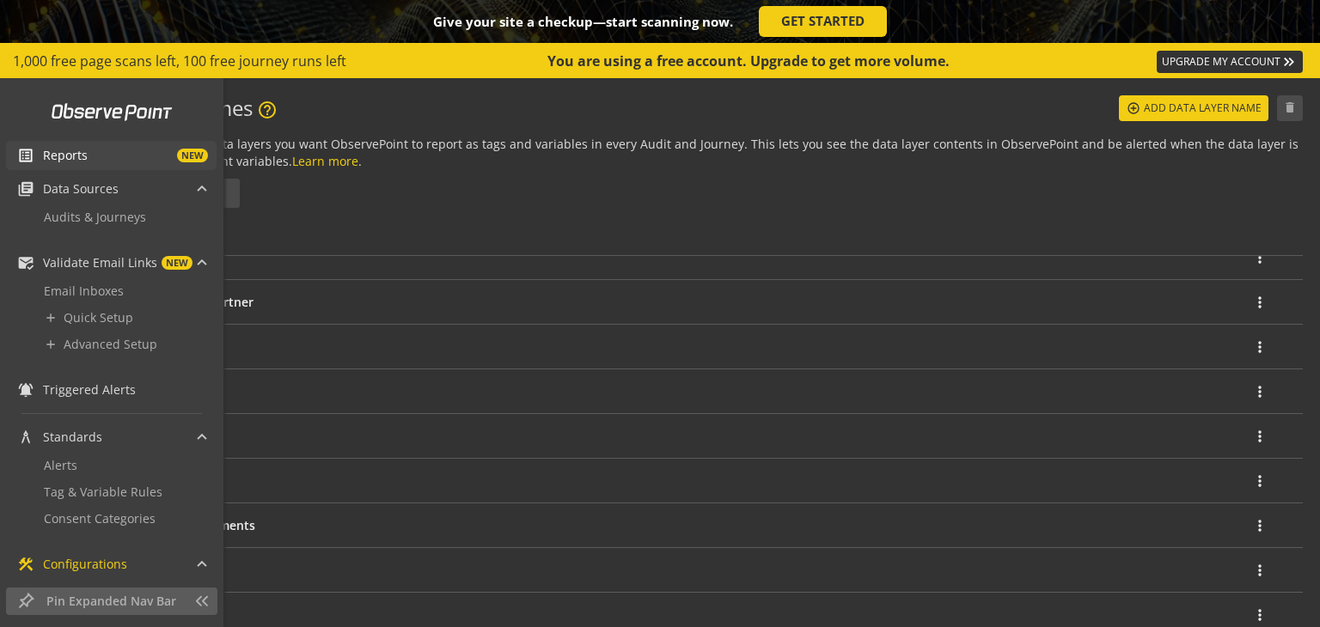
click at [110, 162] on span "Reports NEW" at bounding box center [130, 155] width 174 height 17
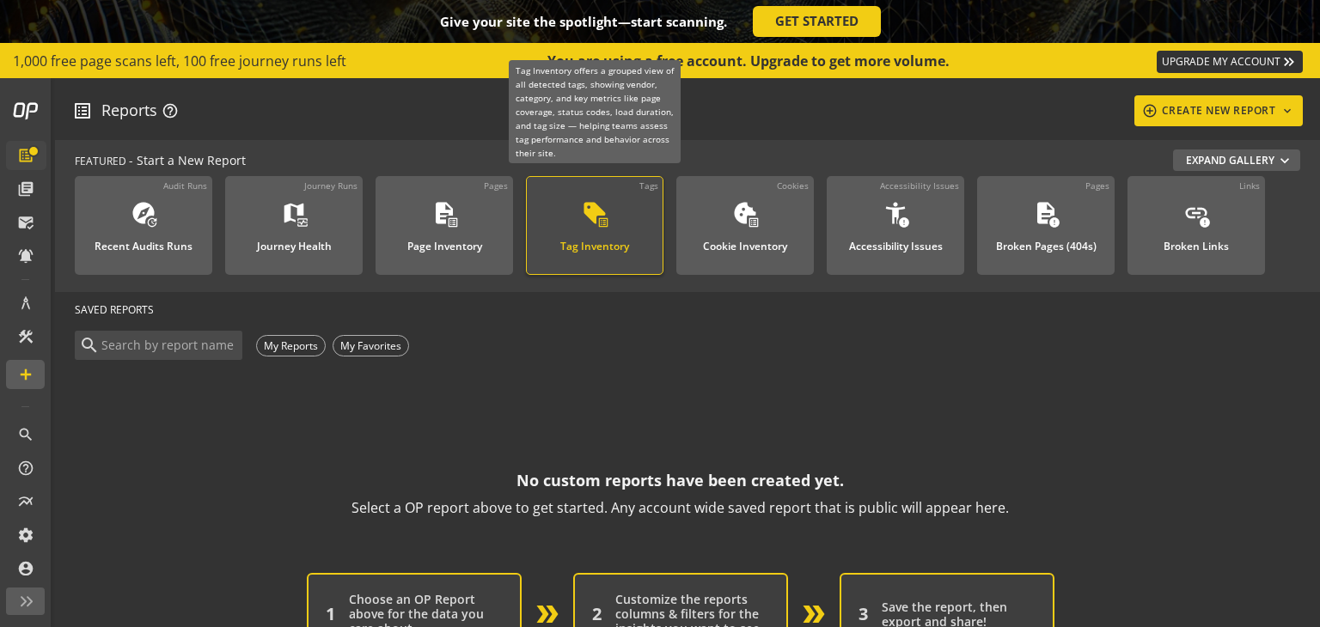
click at [619, 241] on div "Tag Inventory" at bounding box center [594, 241] width 69 height 22
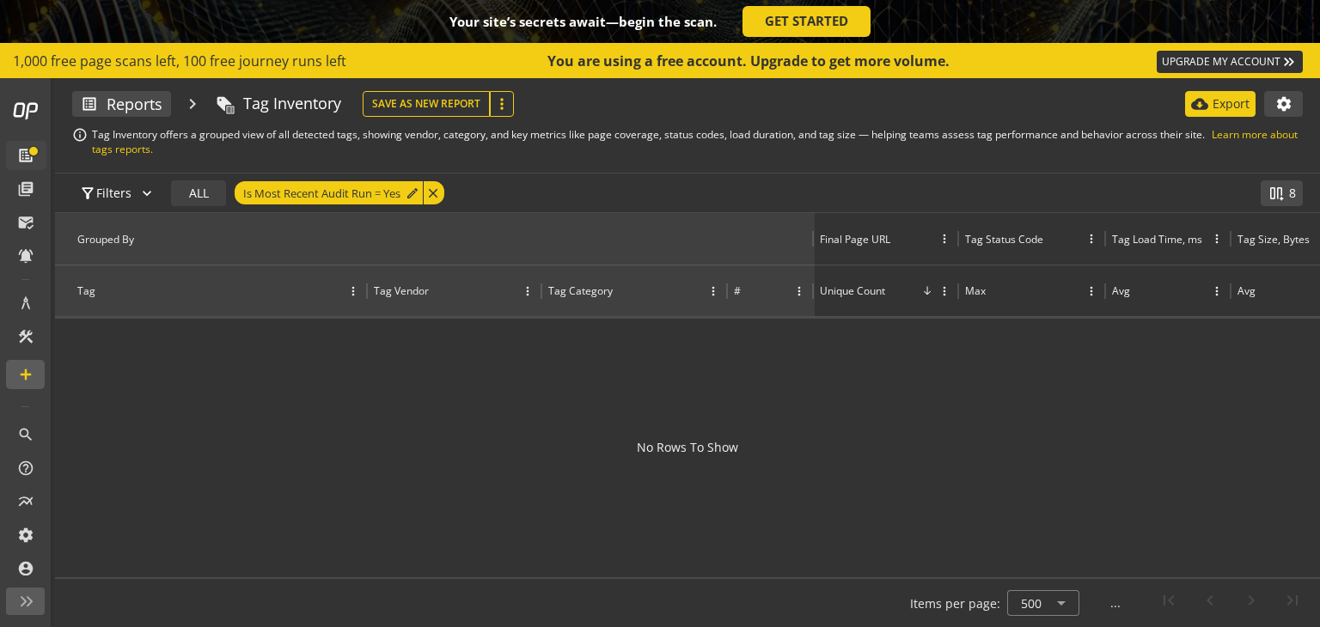
click at [610, 355] on div at bounding box center [687, 443] width 1265 height 249
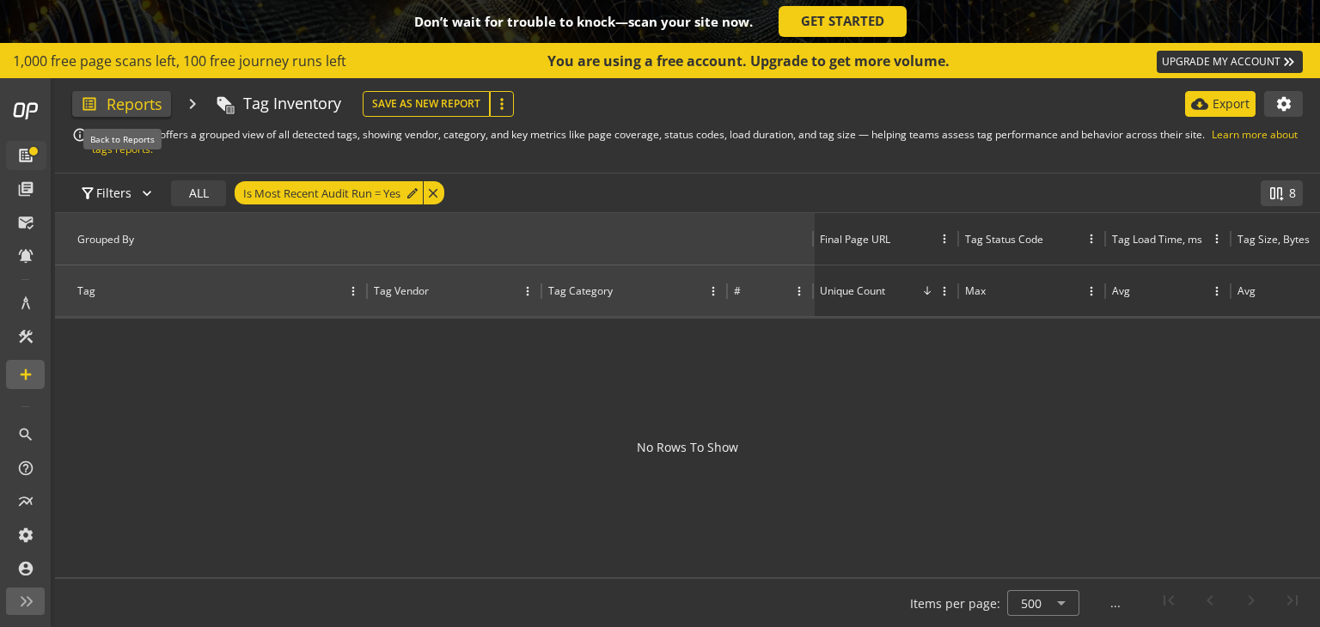
click at [128, 98] on span at bounding box center [121, 103] width 41 height 41
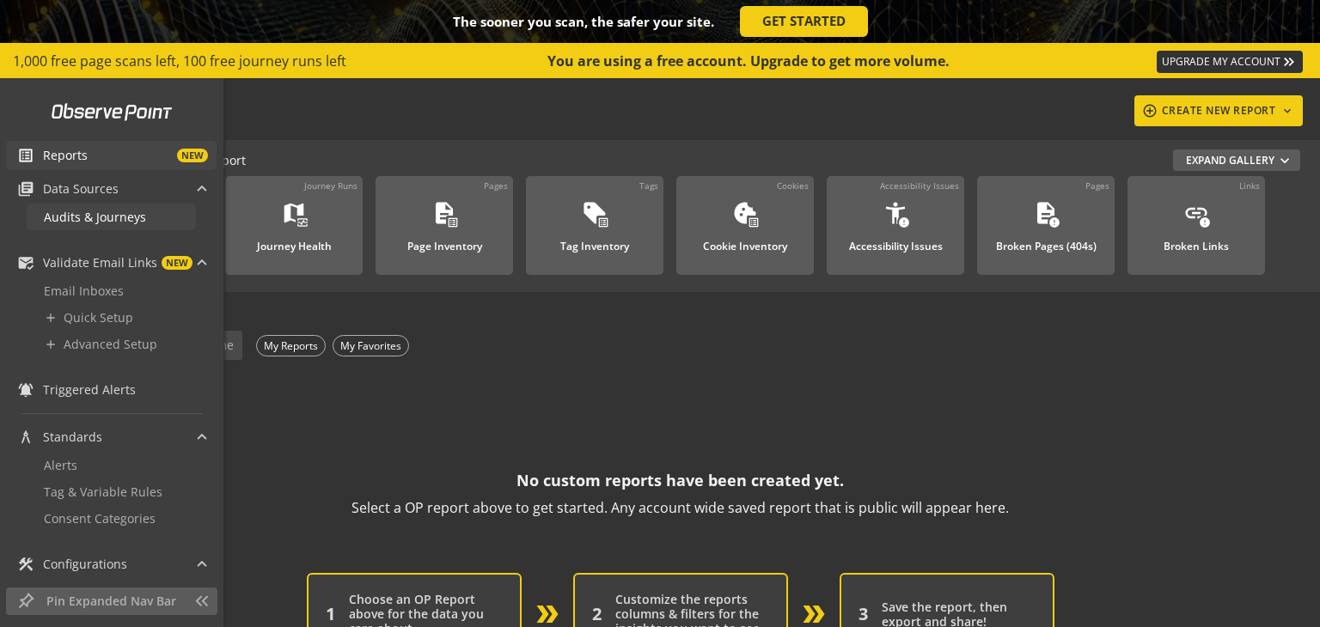
click at [140, 210] on span "Audits & Journeys" at bounding box center [95, 217] width 102 height 16
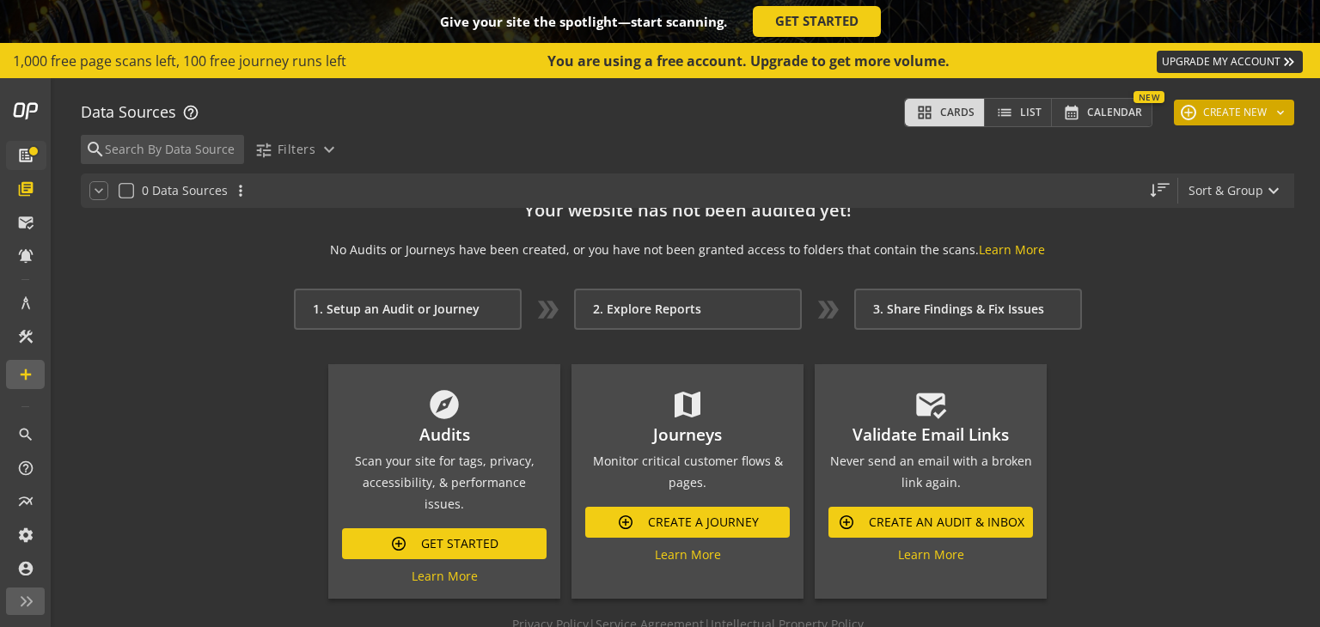
click at [1188, 121] on button "add CREATE NEW keyboard_arrow_down" at bounding box center [1234, 113] width 120 height 26
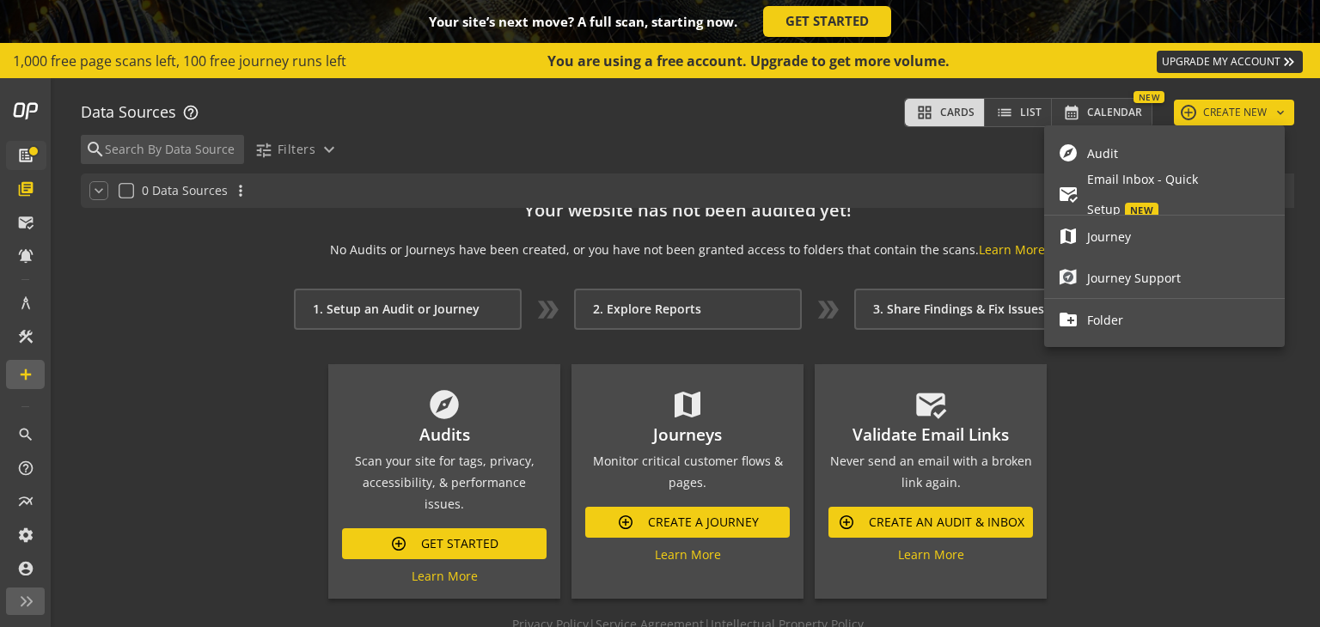
click at [1123, 231] on span "Journey" at bounding box center [1179, 236] width 184 height 30
